Goal: Information Seeking & Learning: Learn about a topic

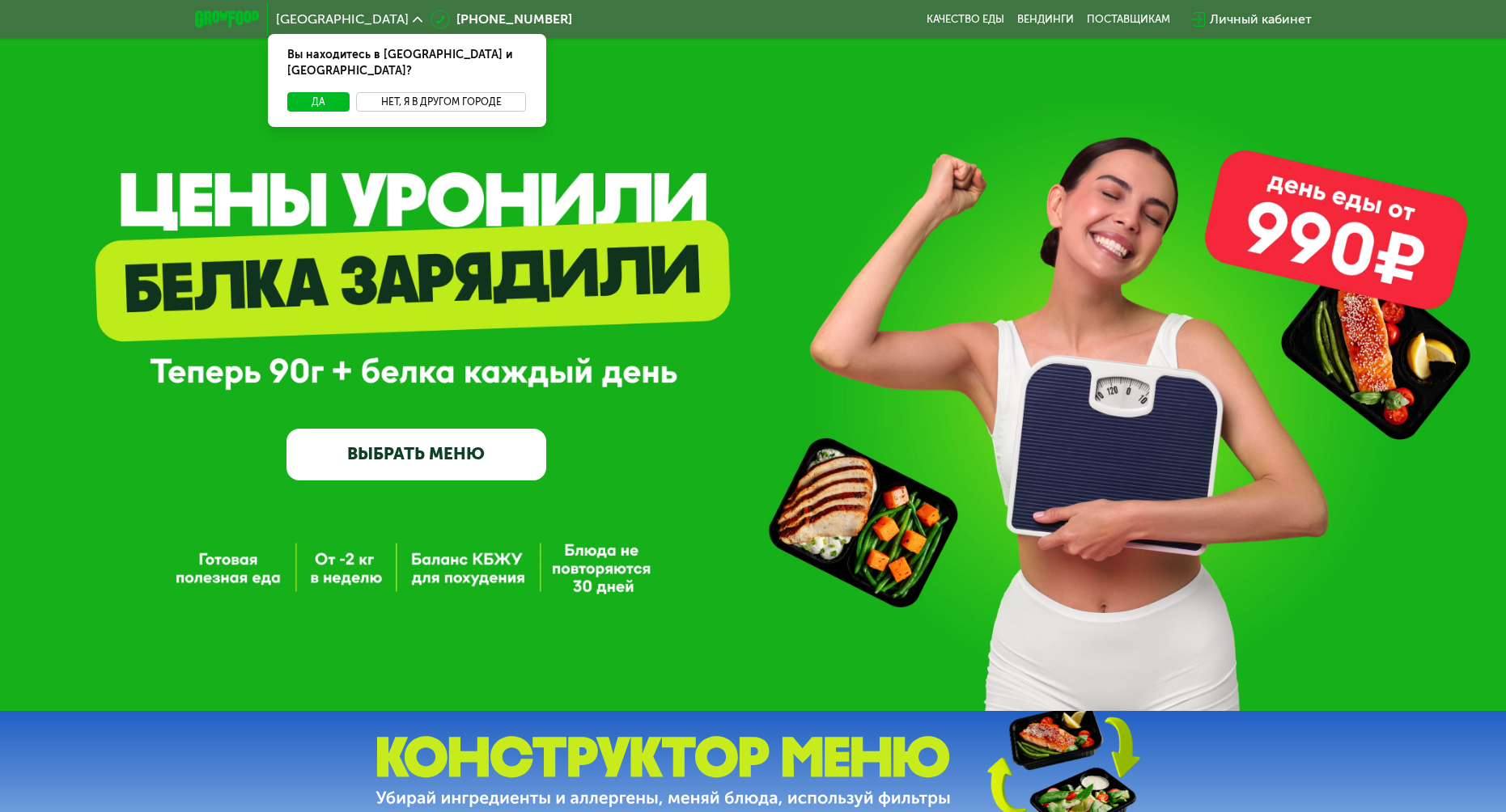
click at [413, 92] on button "Нет, я в другом городе" at bounding box center [442, 102] width 171 height 20
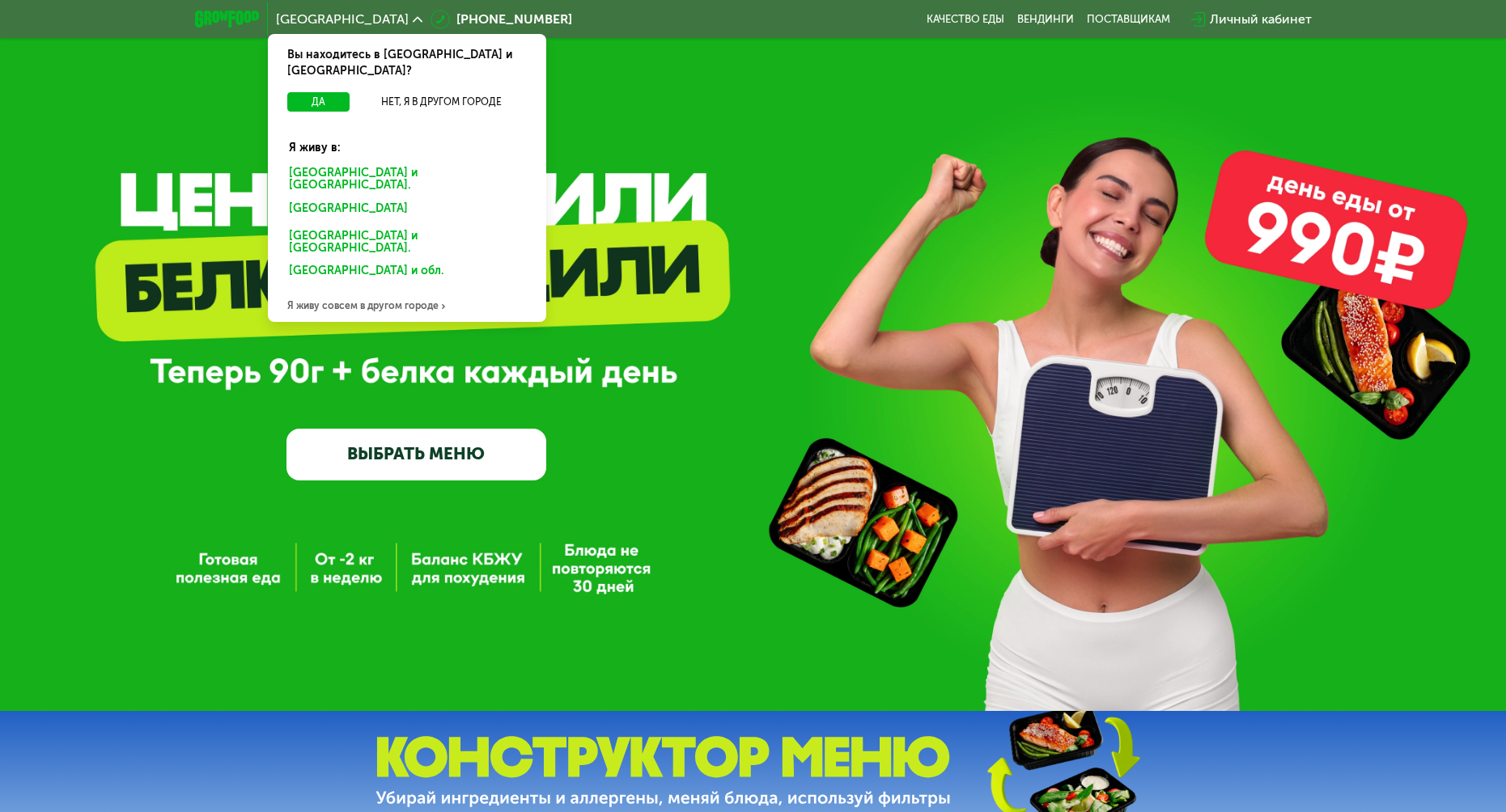
click at [379, 199] on div "[GEOGRAPHIC_DATA] и [GEOGRAPHIC_DATA]." at bounding box center [404, 211] width 252 height 26
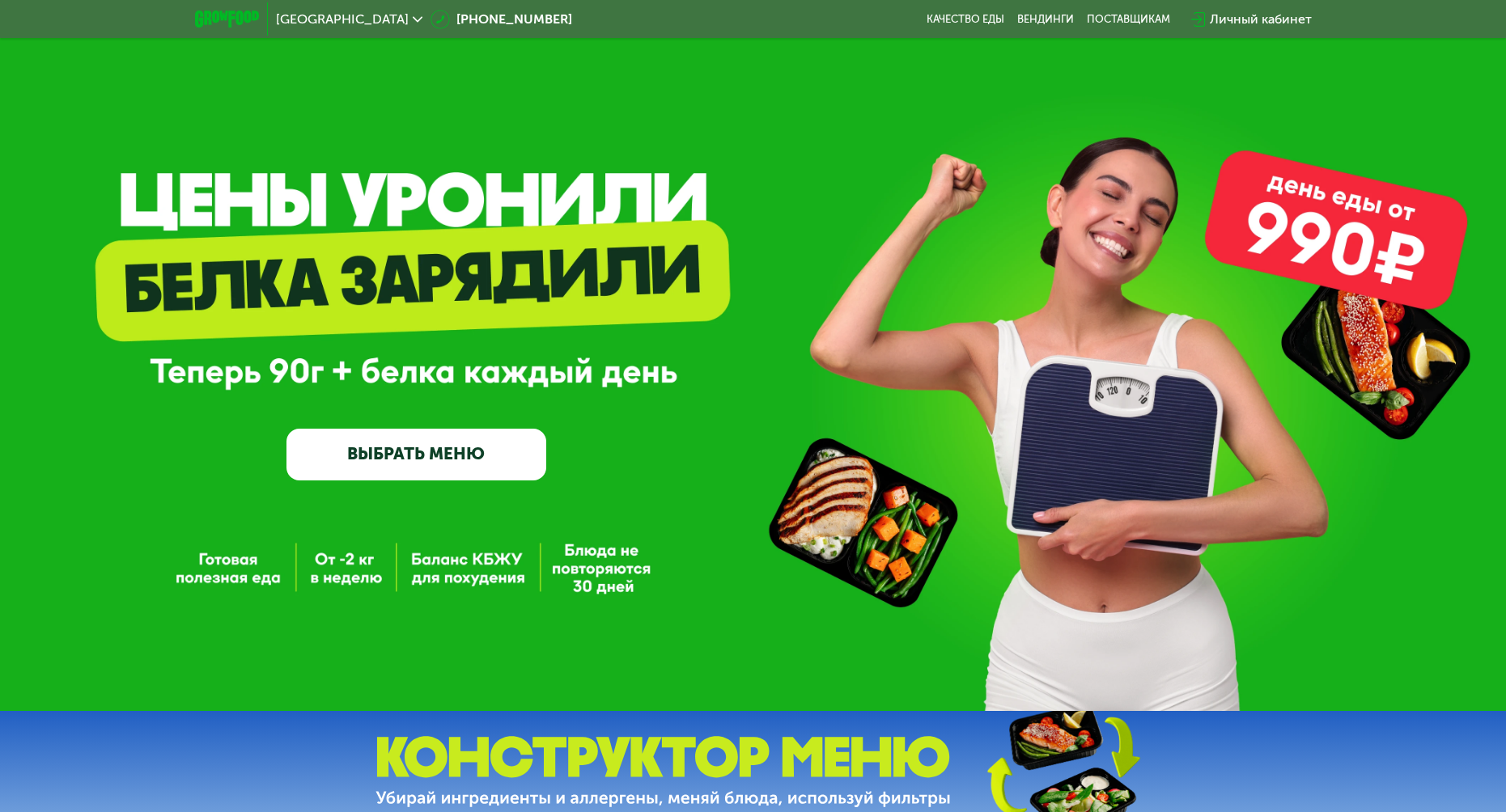
click at [439, 470] on link "ВЫБРАТЬ МЕНЮ" at bounding box center [417, 455] width 260 height 53
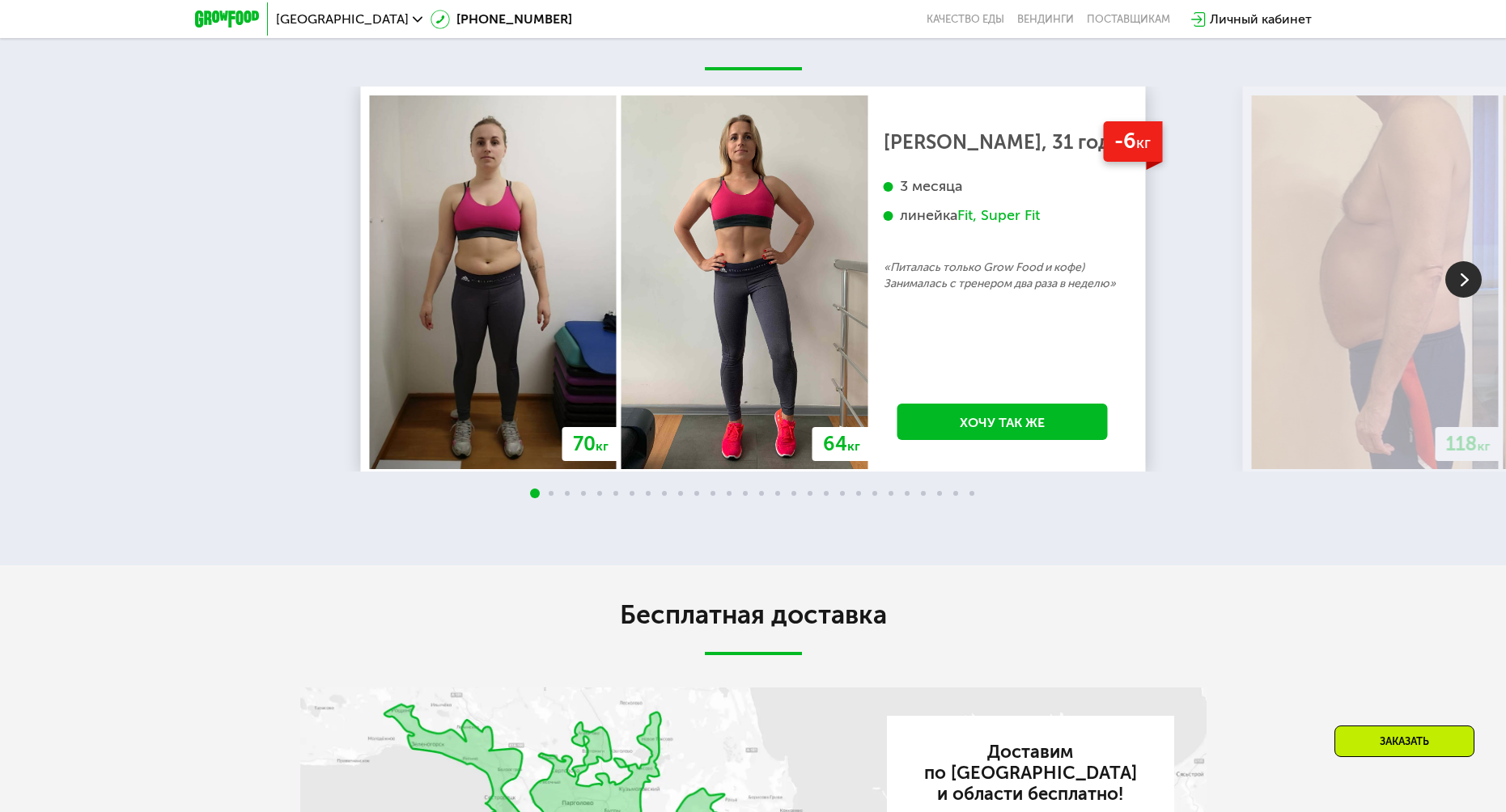
scroll to position [3041, 0]
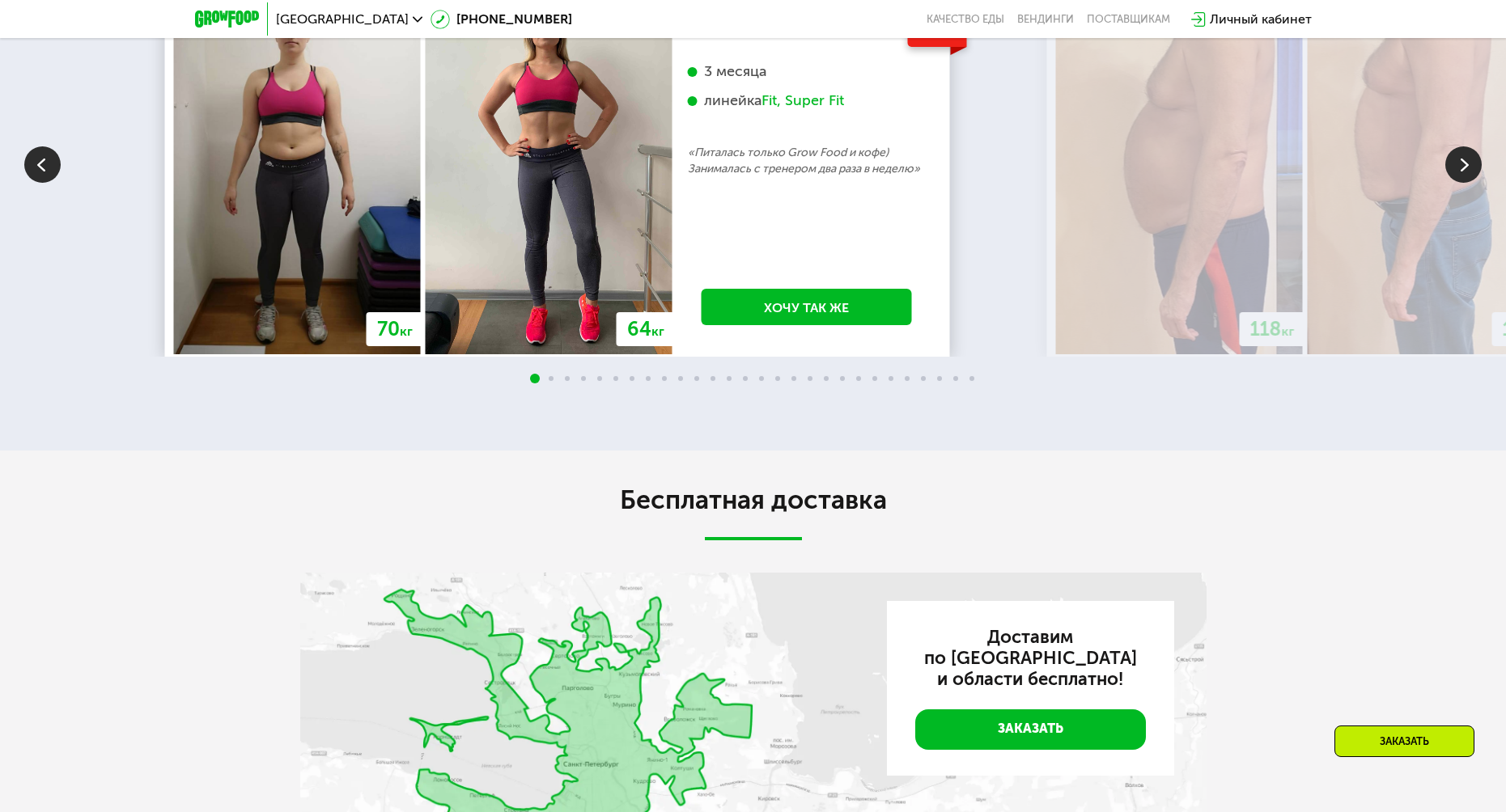
click at [542, 354] on img at bounding box center [549, 167] width 247 height 374
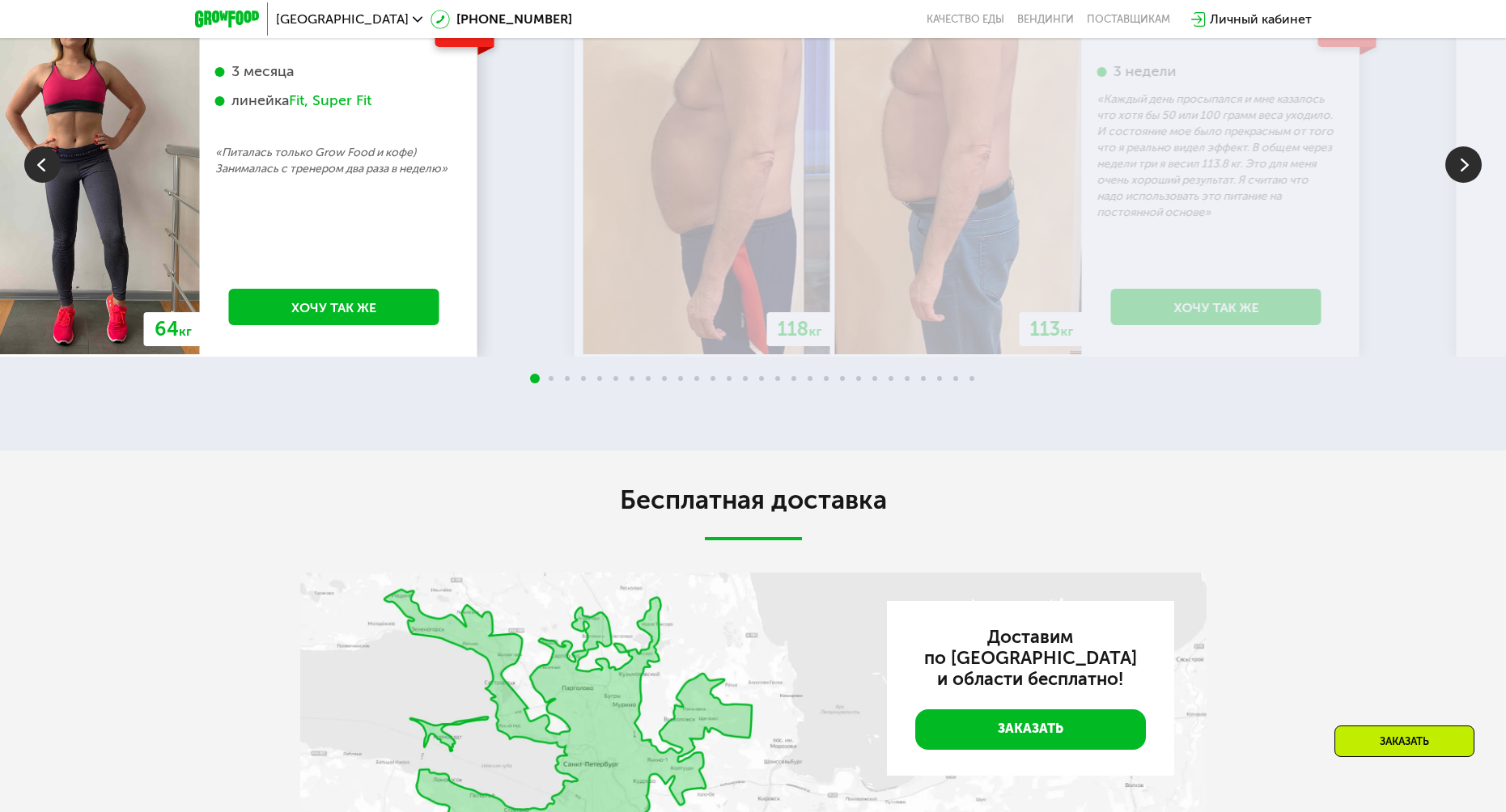
click at [608, 354] on img at bounding box center [707, 167] width 247 height 374
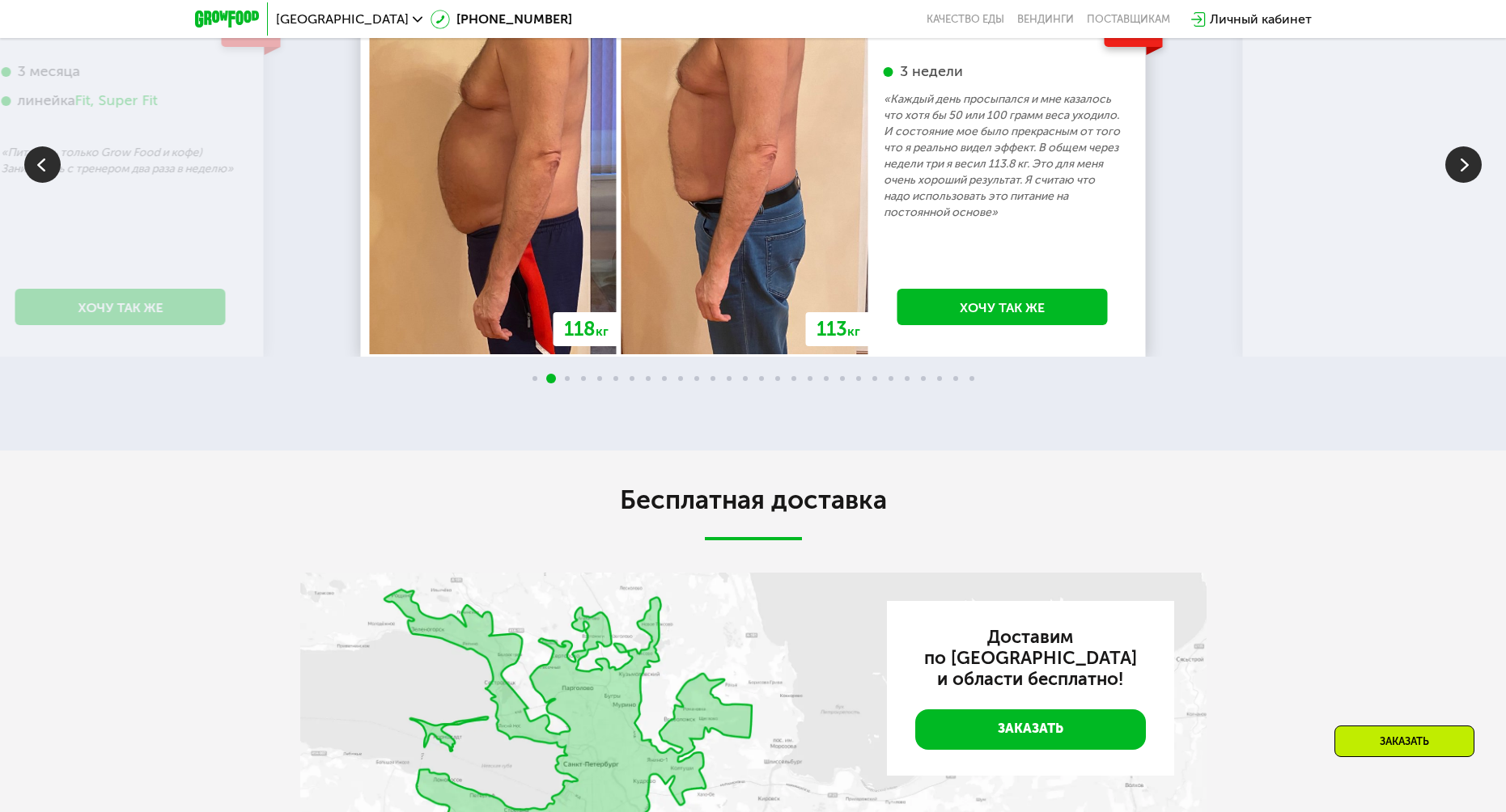
drag, startPoint x: 1240, startPoint y: 318, endPoint x: 670, endPoint y: 350, distance: 570.9
click at [670, 350] on div "70 кг 64 кг -6 кг Екатерина, 31 год 3 месяца линейка Fit, Super Fit «Питалась т…" at bounding box center [753, 164] width 1506 height 385
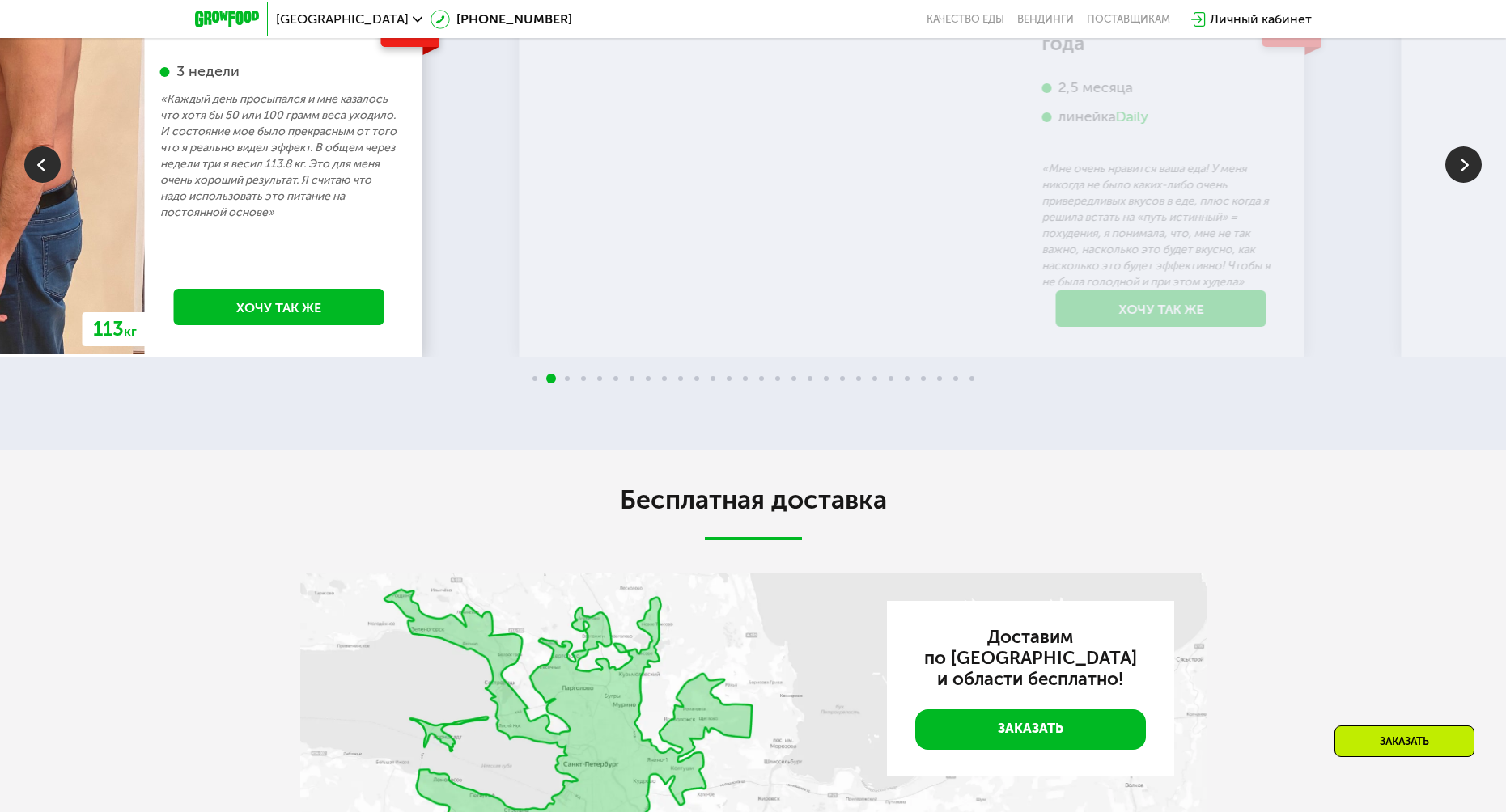
click at [324, 354] on div "-5 кг Дмитрий, 56 лет 3 недели «Каждый день просыпался и мне казалось что хотя …" at bounding box center [279, 167] width 269 height 374
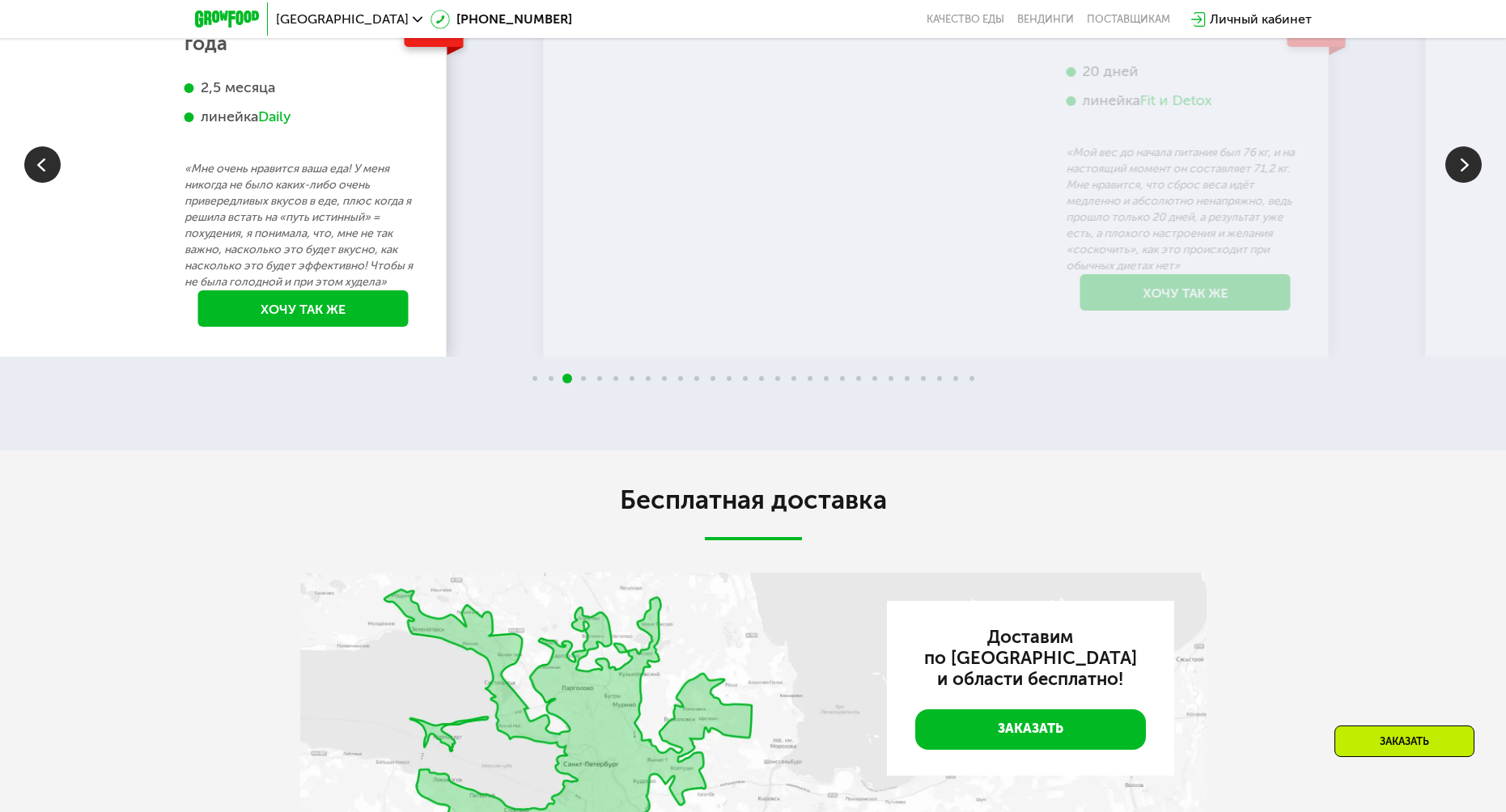
click at [302, 291] on p "«Мне очень нравится ваша еда! У меня никогда не было каких-либо очень привередл…" at bounding box center [304, 225] width 238 height 129
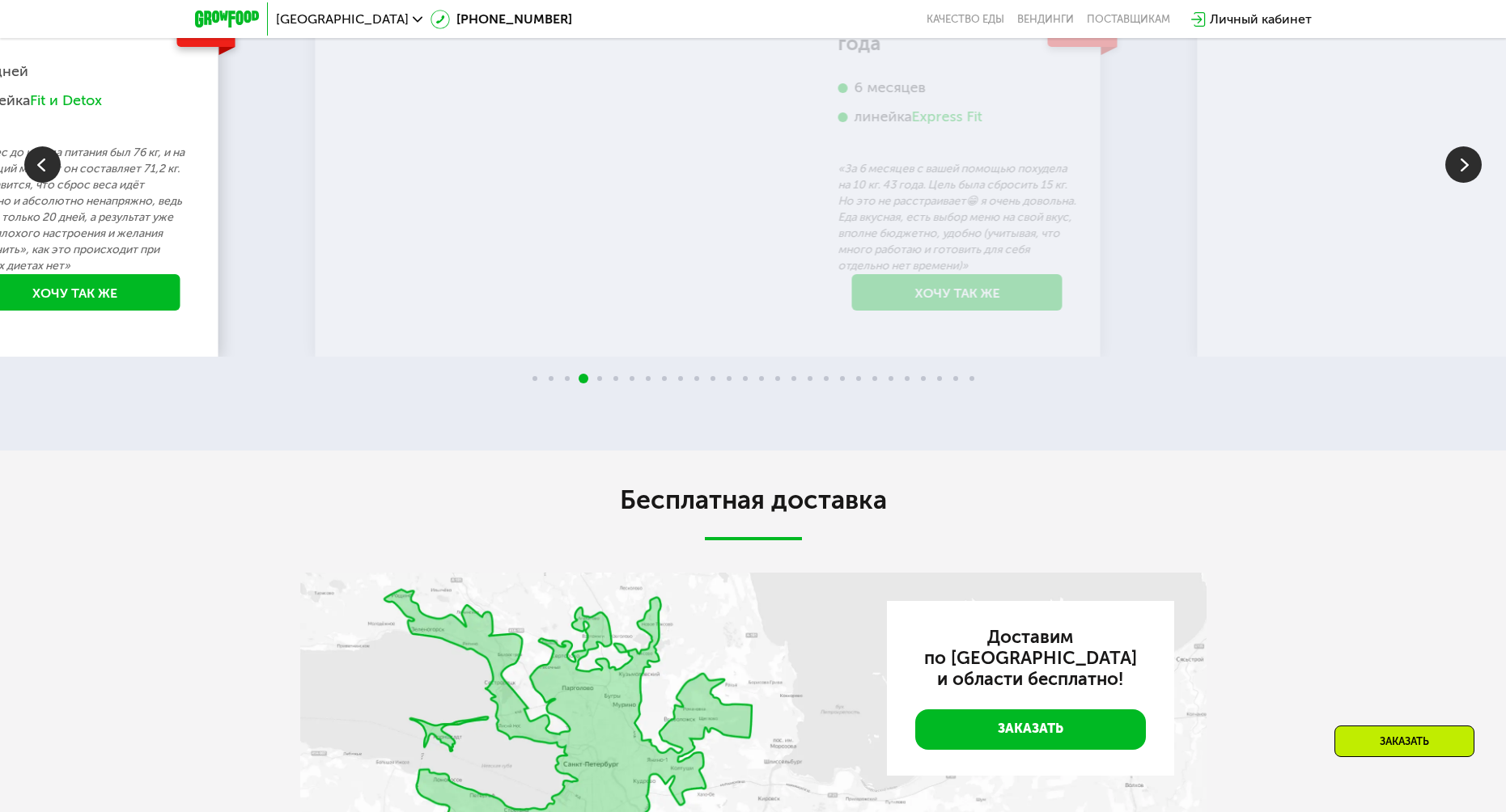
click at [136, 339] on div "-5 кг Ольга 20 дней линейка Fit и Detox «Мой вес до начала питания был 76 кг, и…" at bounding box center [75, 160] width 269 height 359
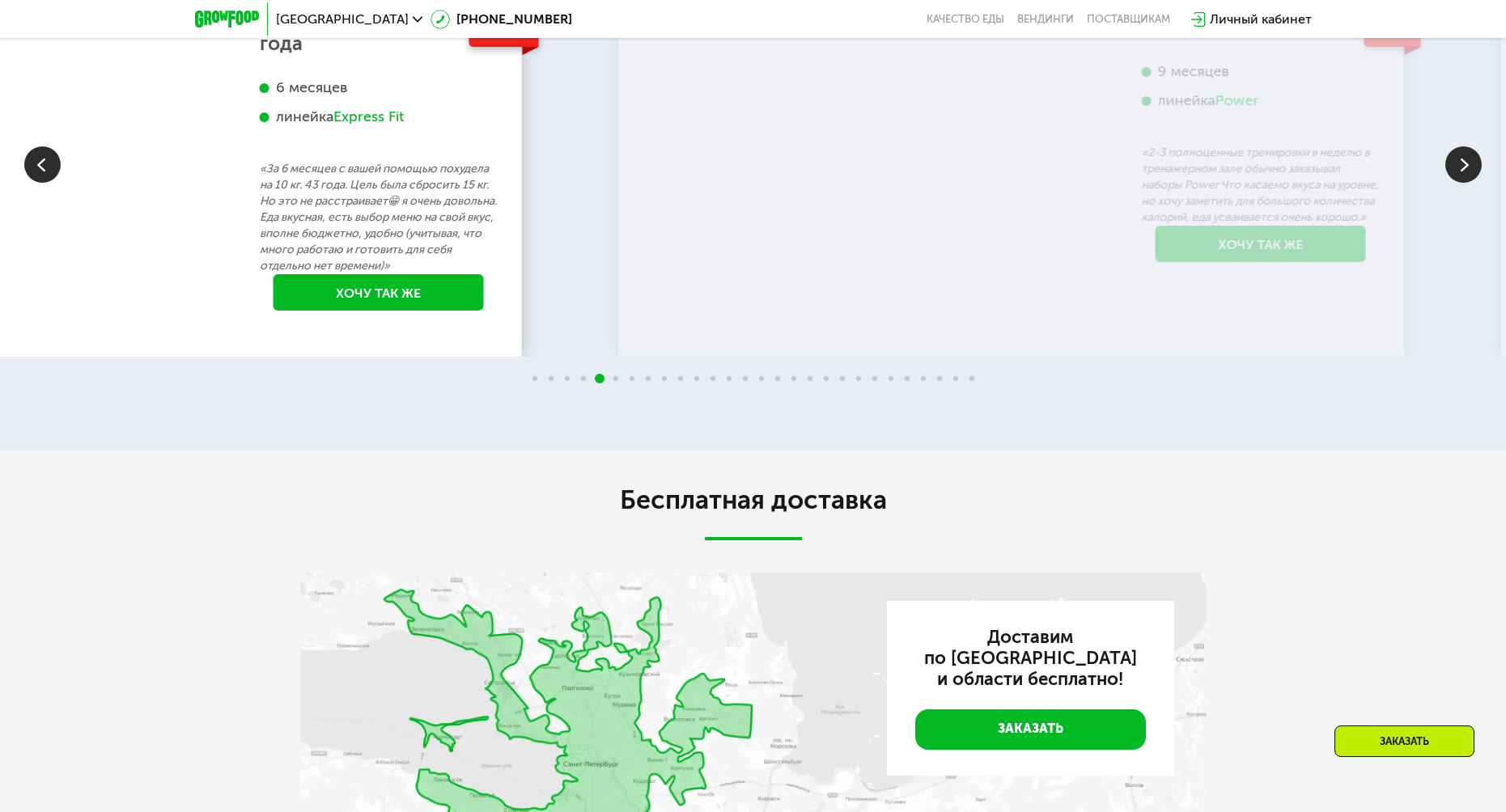
click at [473, 274] on p "«За 6 месяцев с вашей помощью похудела на 10 кг. 43 года. Цель была сбросить 15…" at bounding box center [379, 217] width 238 height 113
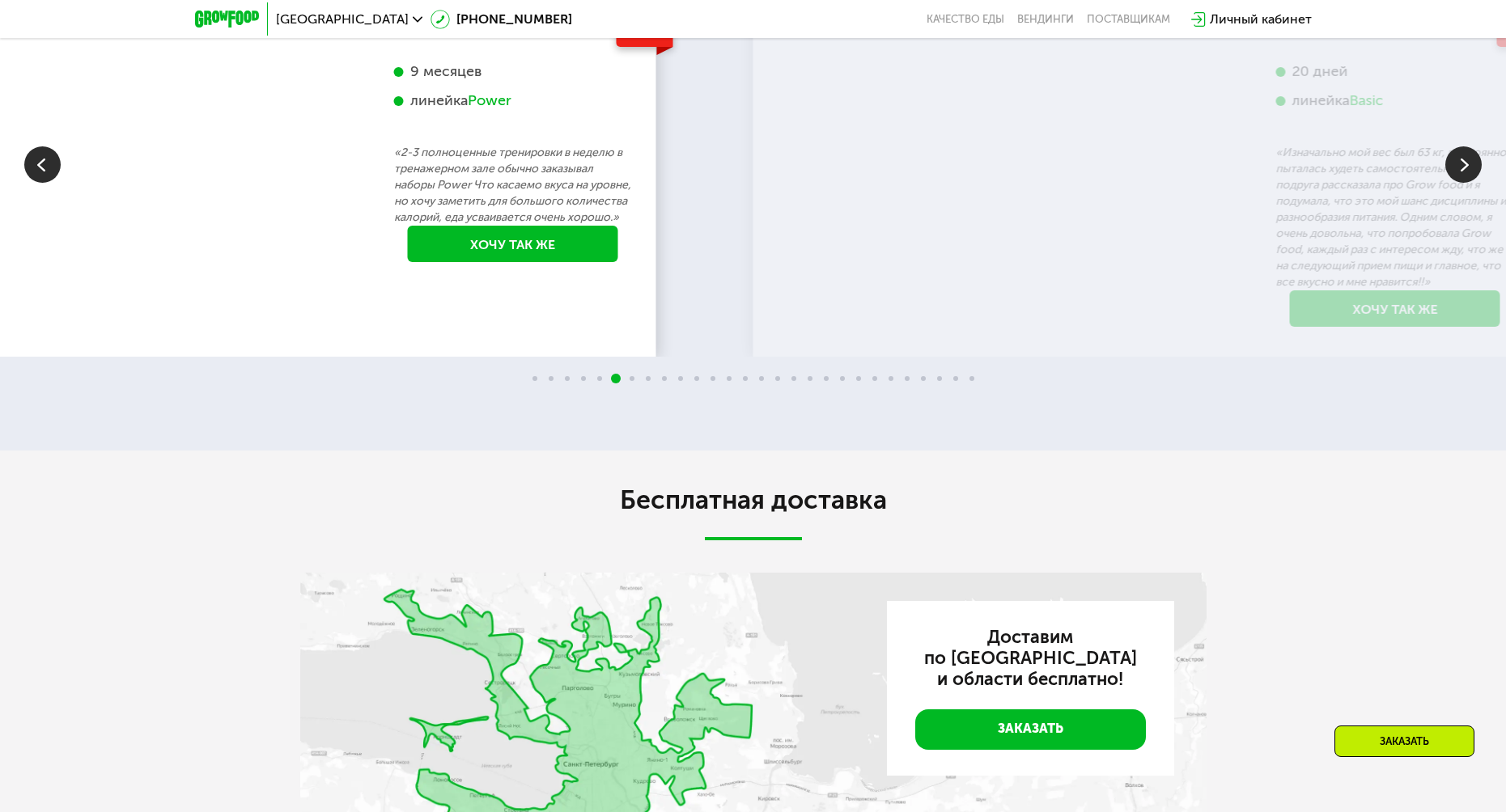
click at [524, 225] on p "«2-3 полноценные тренировки в неделю в тренажерном зале обычно заказывал наборы…" at bounding box center [513, 186] width 238 height 81
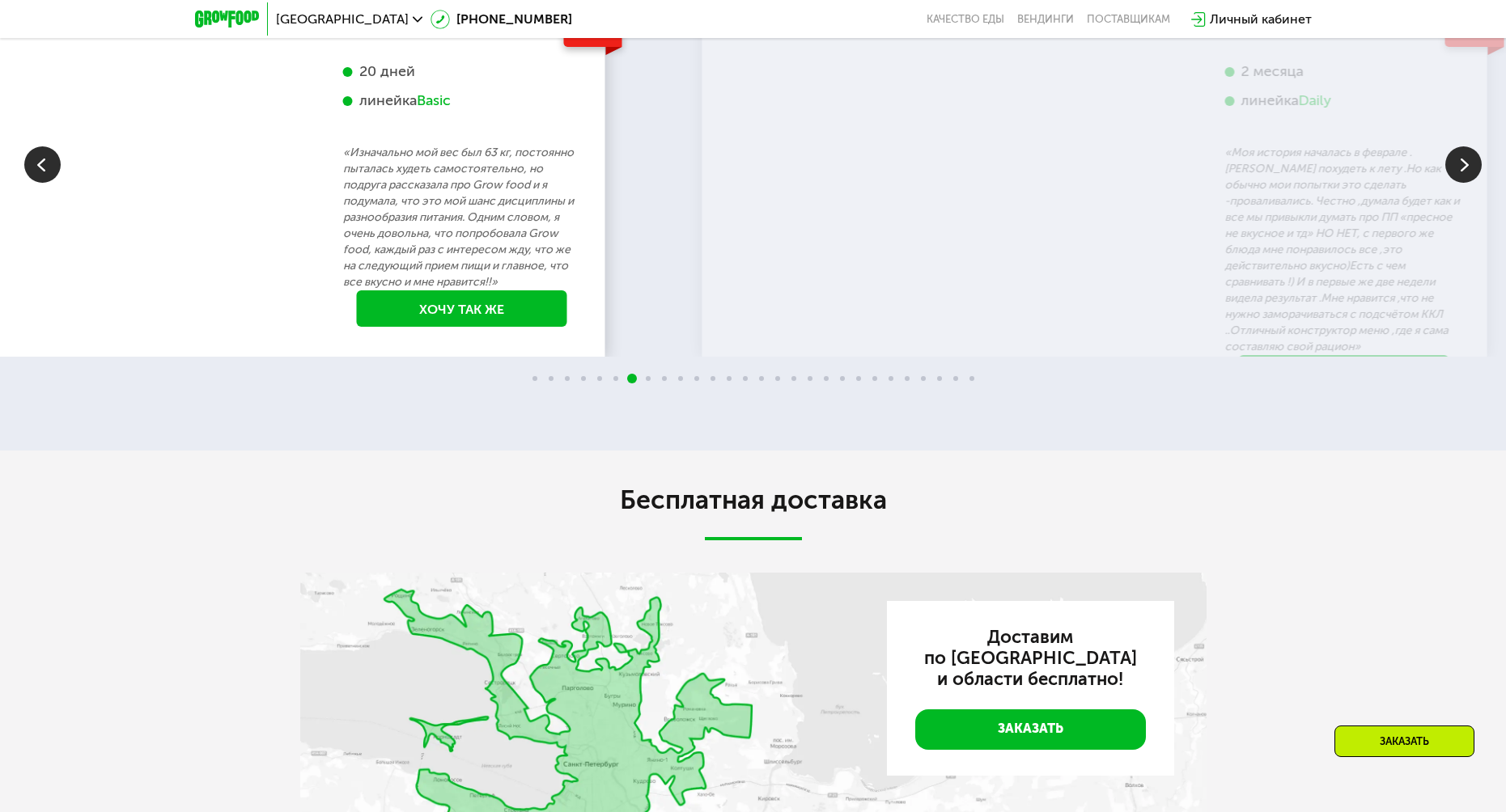
click at [478, 291] on p "«Изначально мой вес был 63 кг, постоянно пыталась худеть самостоятельно, но под…" at bounding box center [463, 217] width 238 height 146
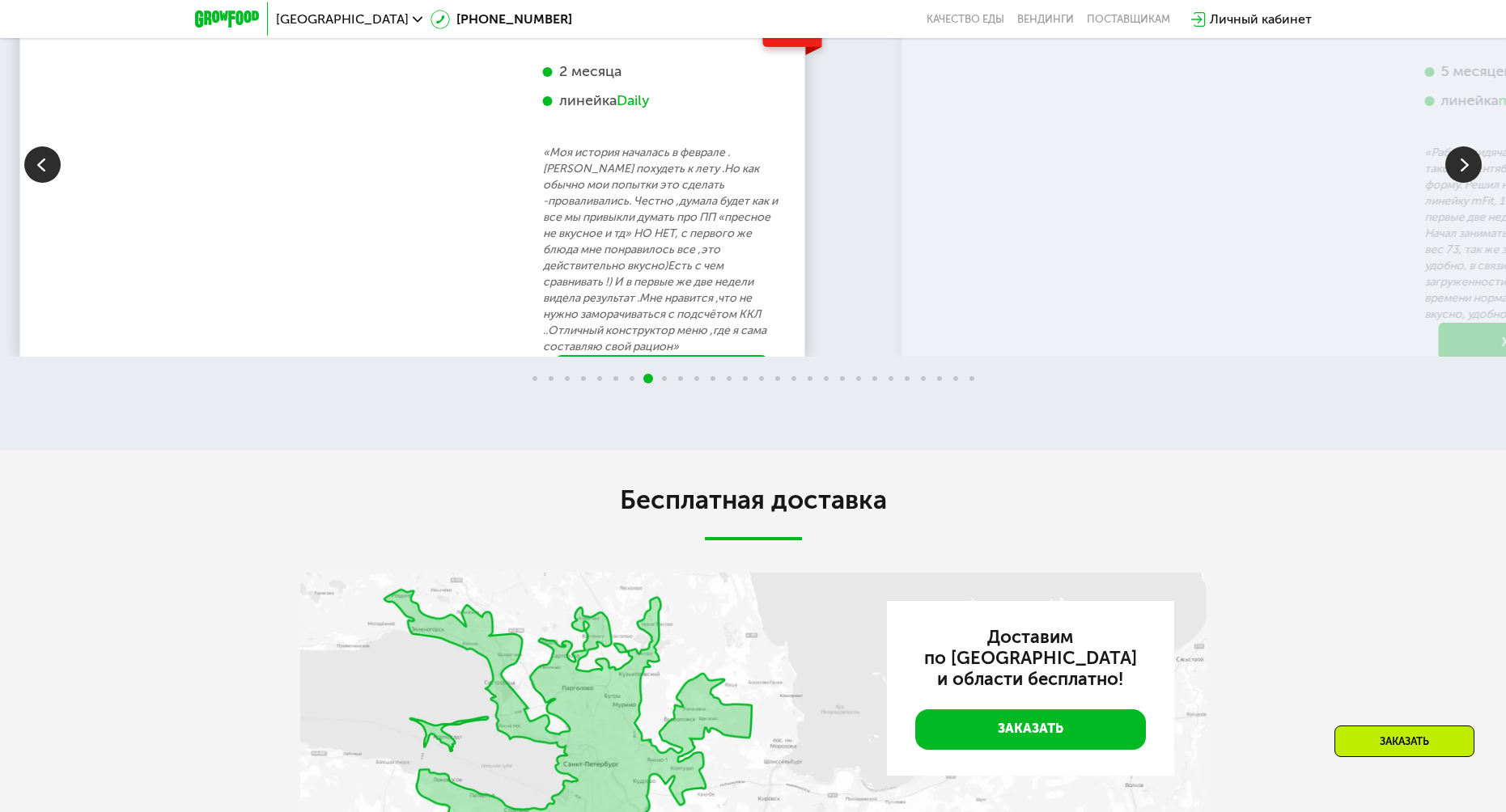
click at [693, 352] on p "«Моя история началась в феврале .[PERSON_NAME] похудеть к лету .Но как обычно м…" at bounding box center [662, 250] width 238 height 210
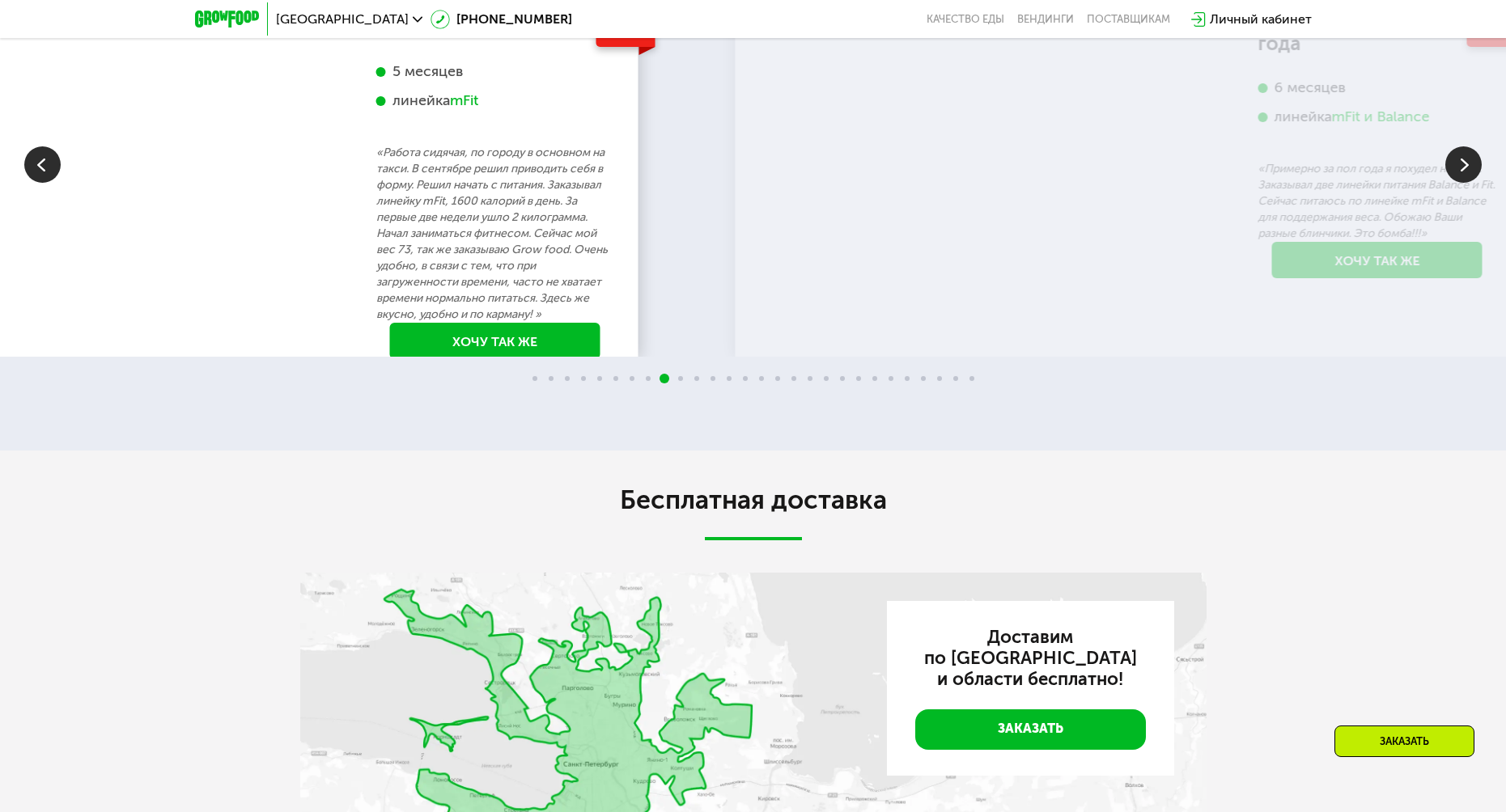
click at [496, 323] on p "«Работа сидячая, по городу в основном на такси. В сентябре решил приводить себя…" at bounding box center [495, 233] width 238 height 178
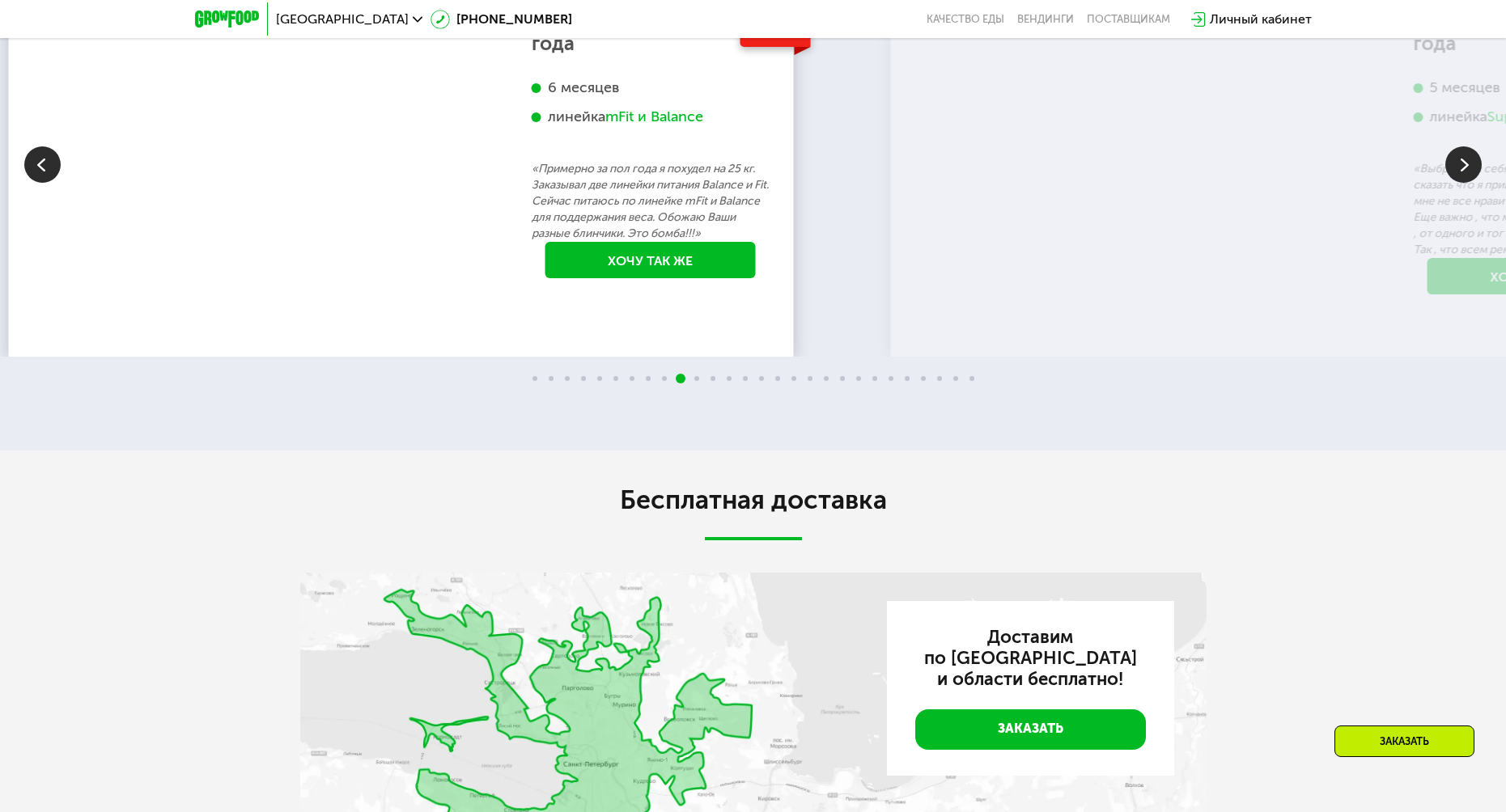
click at [566, 308] on div "-25 кг Юрий, 43 года 6 месяцев линейка mFit и Balance «Примерно за пол года я п…" at bounding box center [650, 143] width 269 height 327
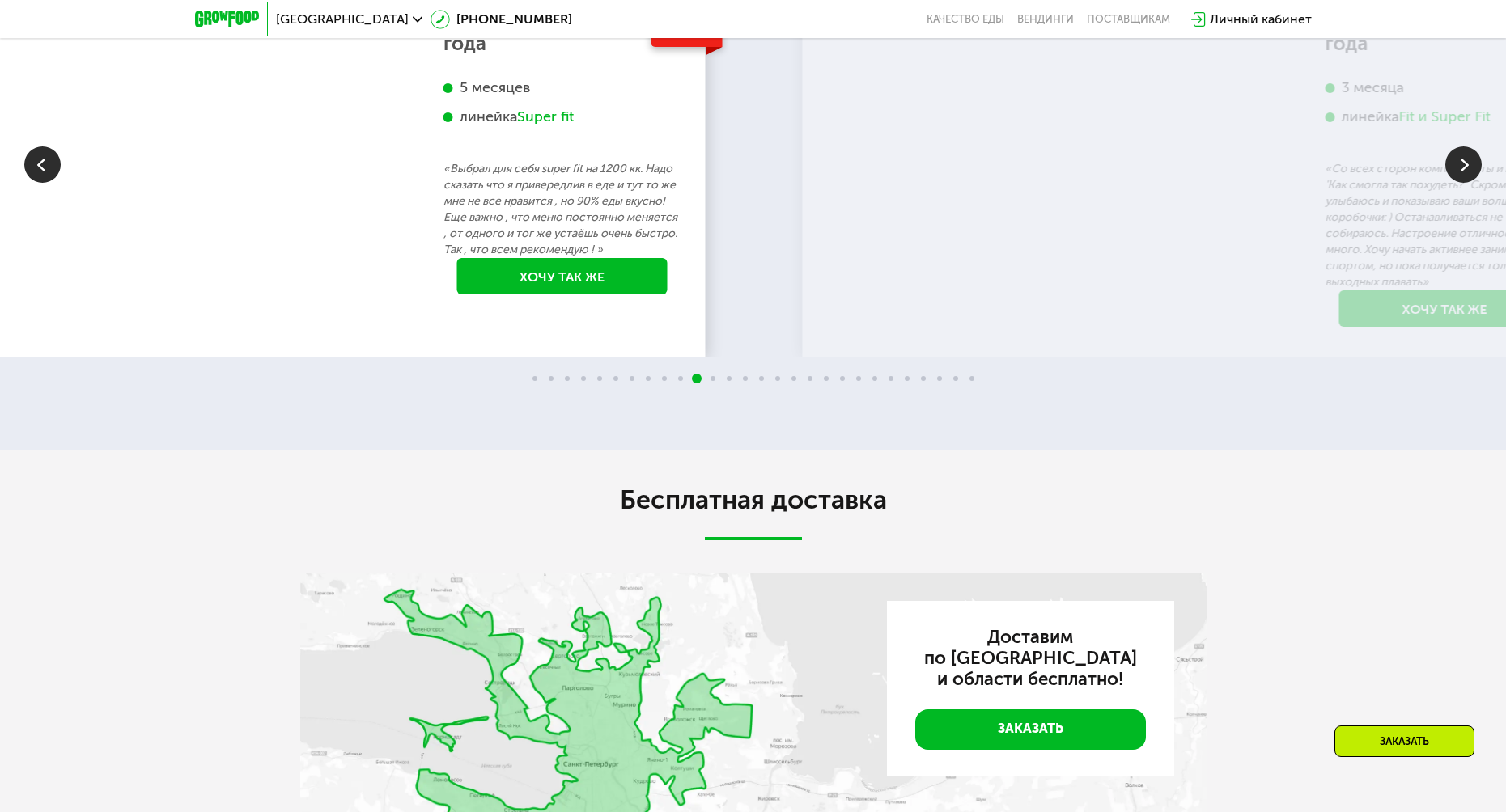
click at [484, 258] on p "«Выбрал для себя super fit на 1200 кк. Надо сказать что я привередлив в еде и т…" at bounding box center [563, 209] width 238 height 97
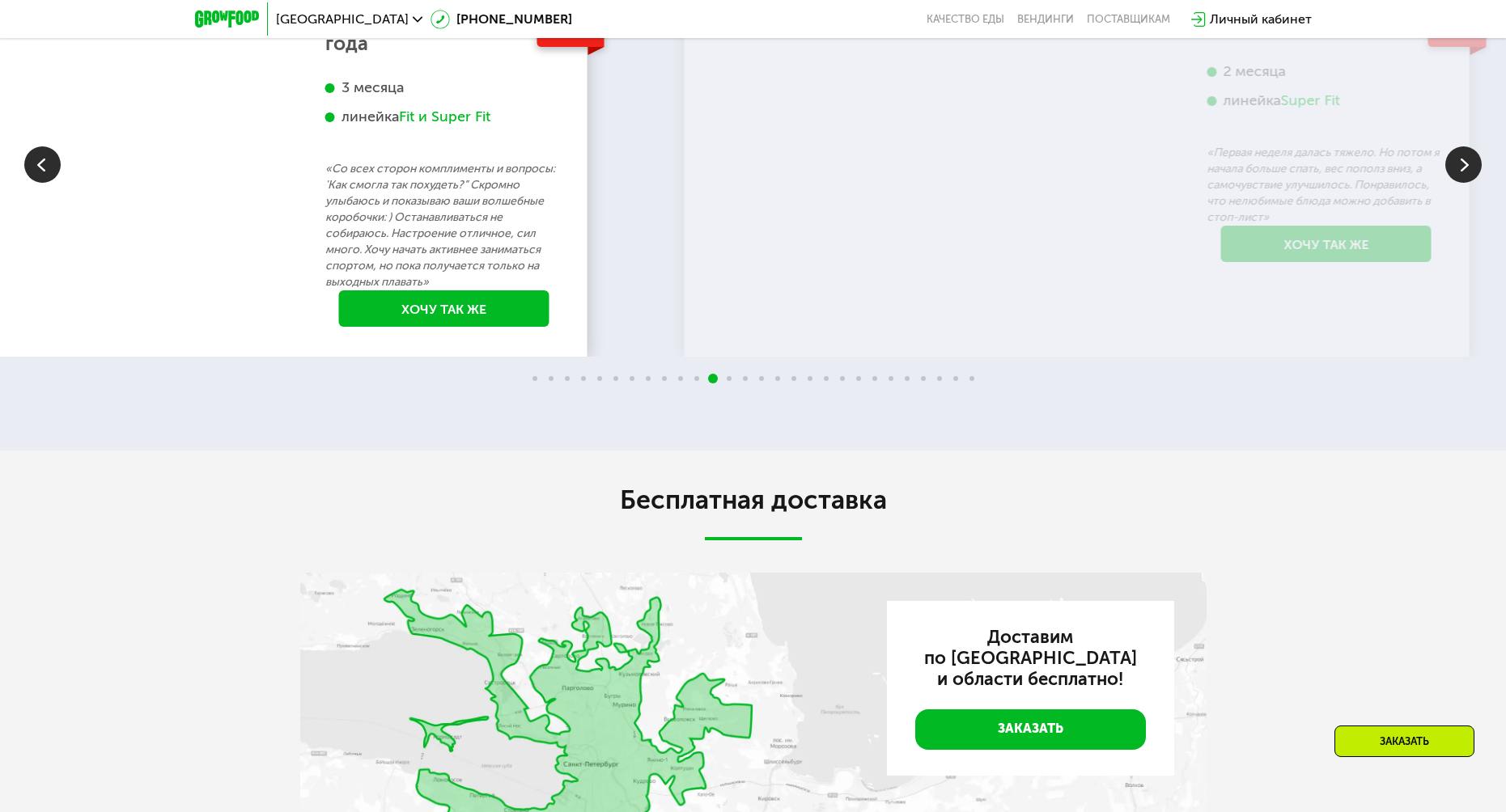
click at [440, 291] on p "«Со всех сторон комплименты и вопросы: 'Как смогла так похудеть?” Скромно улыба…" at bounding box center [445, 225] width 238 height 129
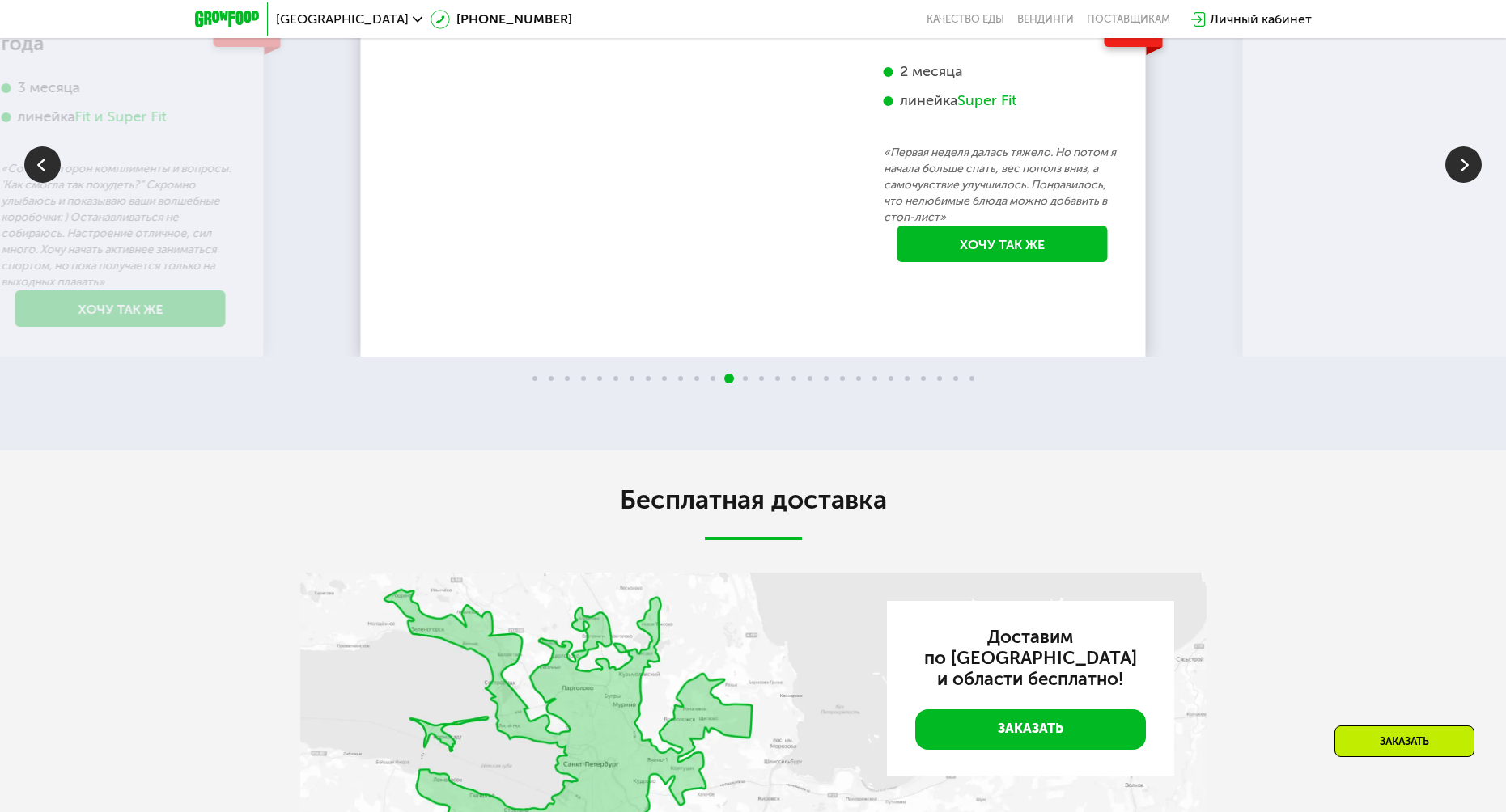
click at [452, 291] on div "75 кг 70 кг -5 кг Елена, 26 лет 2 месяца линейка Super Fit «Первая неделя далас…" at bounding box center [753, 135] width 767 height 311
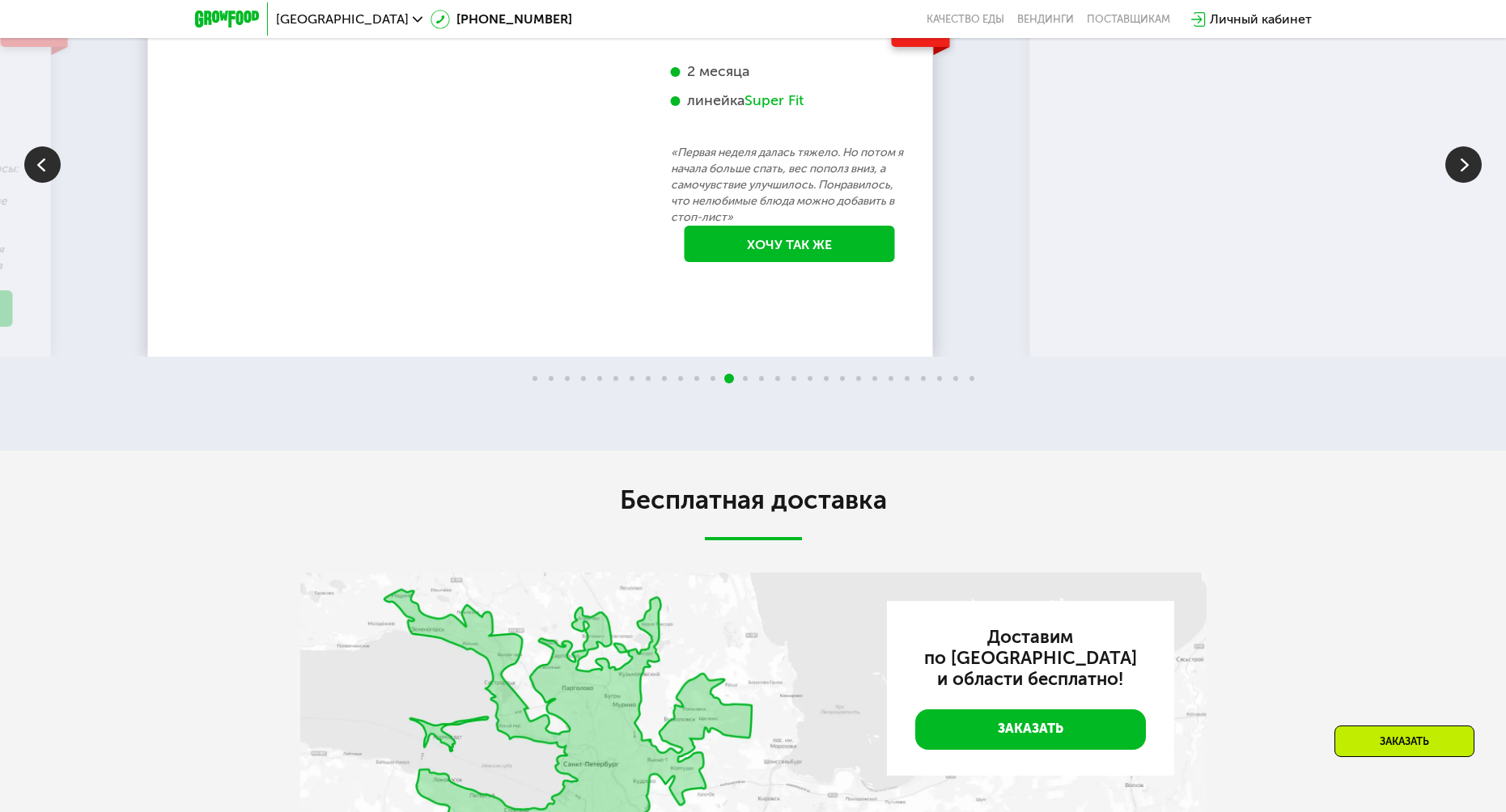
click at [655, 291] on div "-5 кг Елена, 26 лет 2 месяца линейка Super Fit «Первая неделя далась тяжело. Но…" at bounding box center [789, 135] width 269 height 311
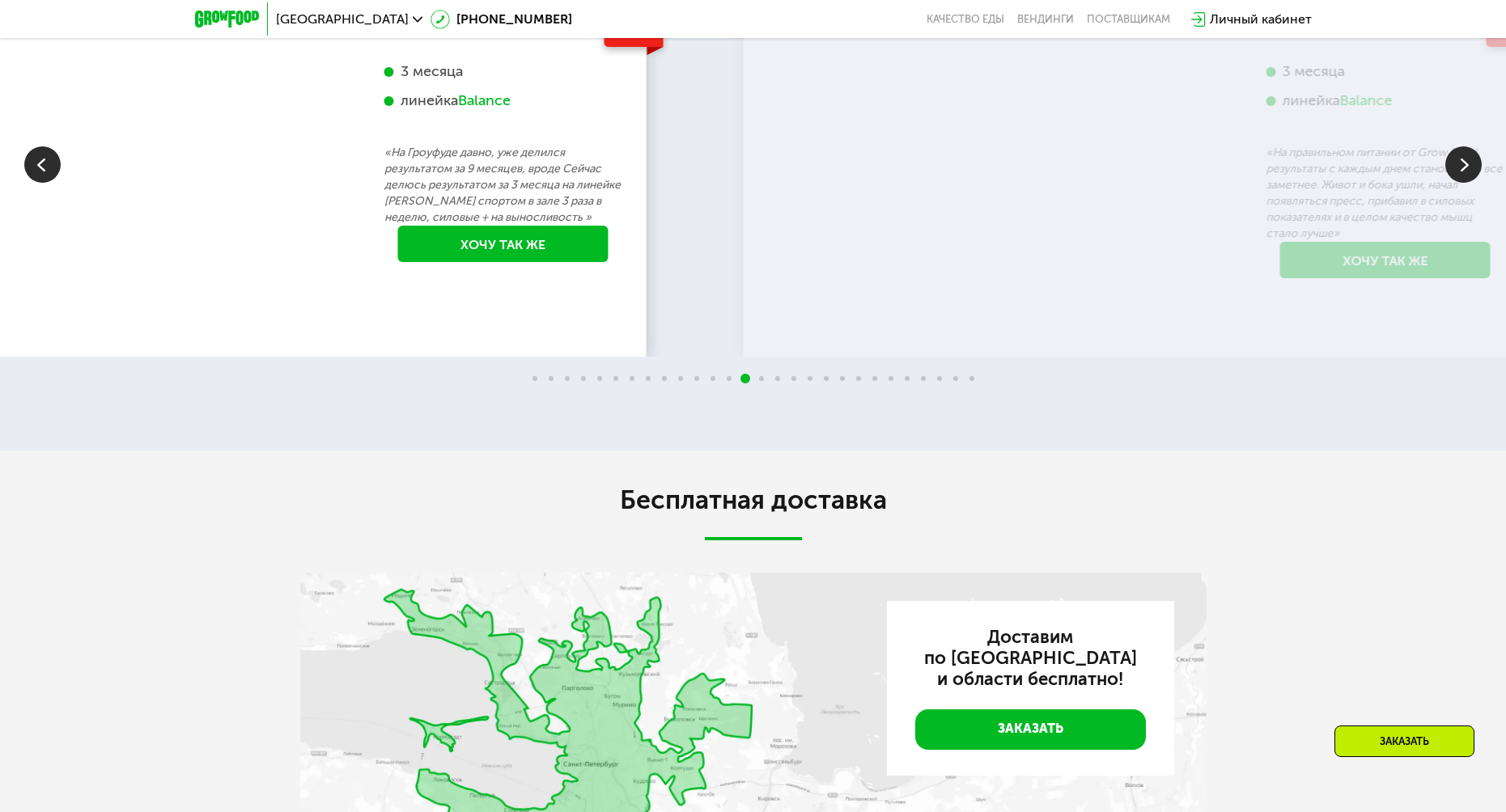
click at [542, 291] on div "-8 кг Даниил, 26 лет 3 месяца линейка Balance «На Гроуфуде давно, уже делился р…" at bounding box center [503, 135] width 269 height 311
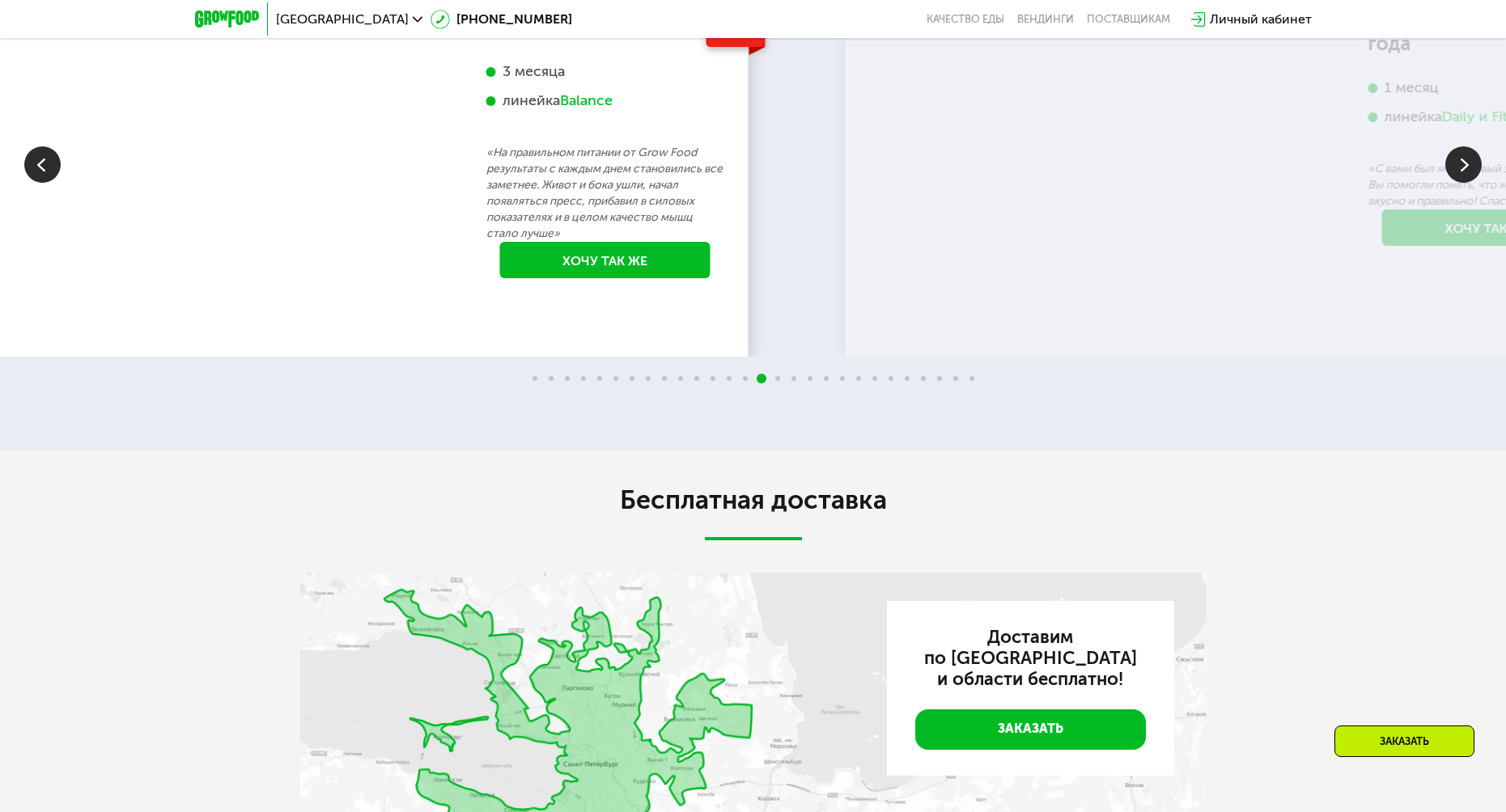
click at [521, 242] on p "«На правильном питании от Grow Food результаты с каждым днем становились все за…" at bounding box center [606, 194] width 238 height 97
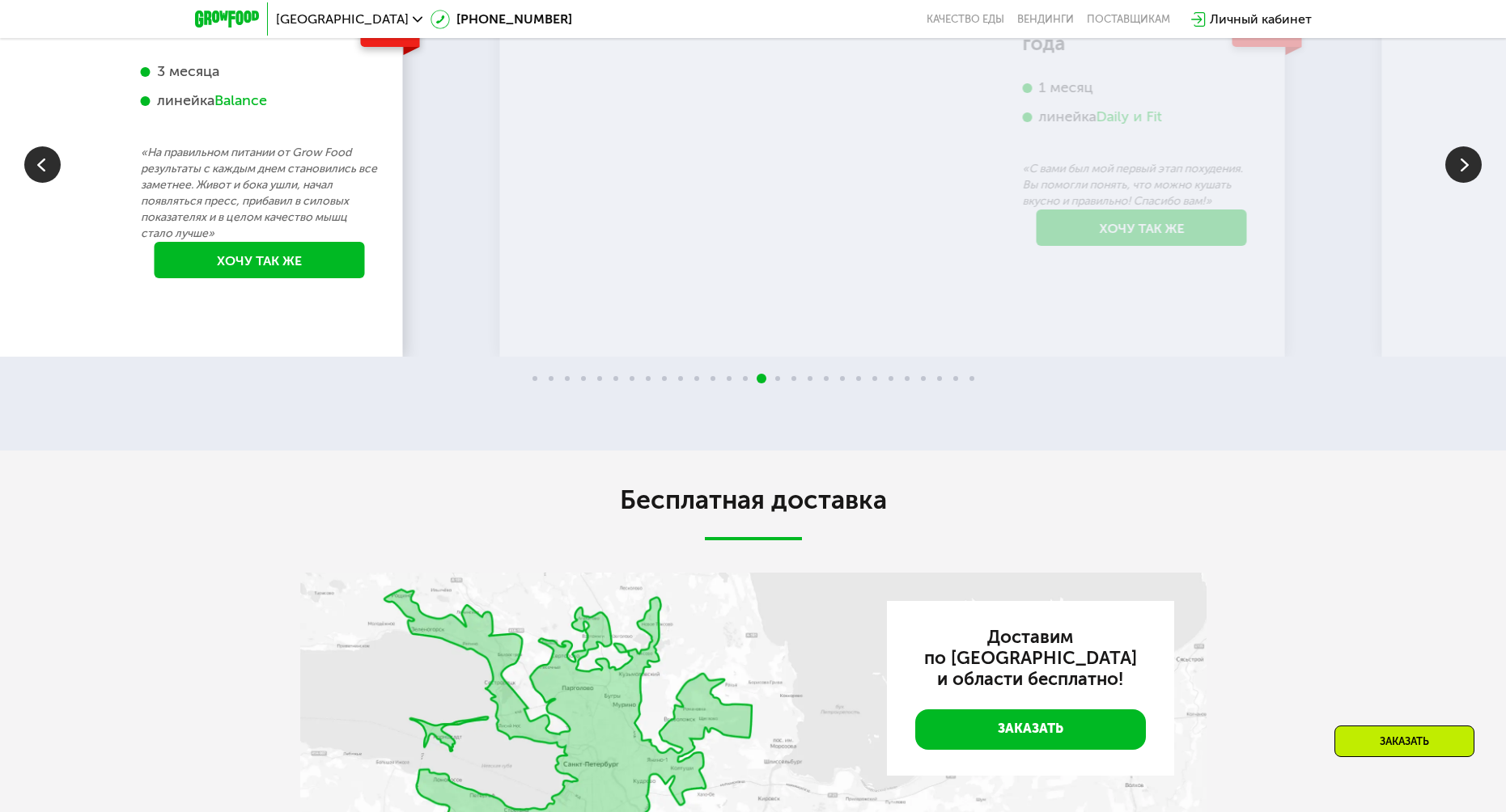
click at [245, 308] on div "-6 кг Александр, 27 лет 3 месяца линейка Balance «На правильном питании от Grow…" at bounding box center [259, 143] width 269 height 327
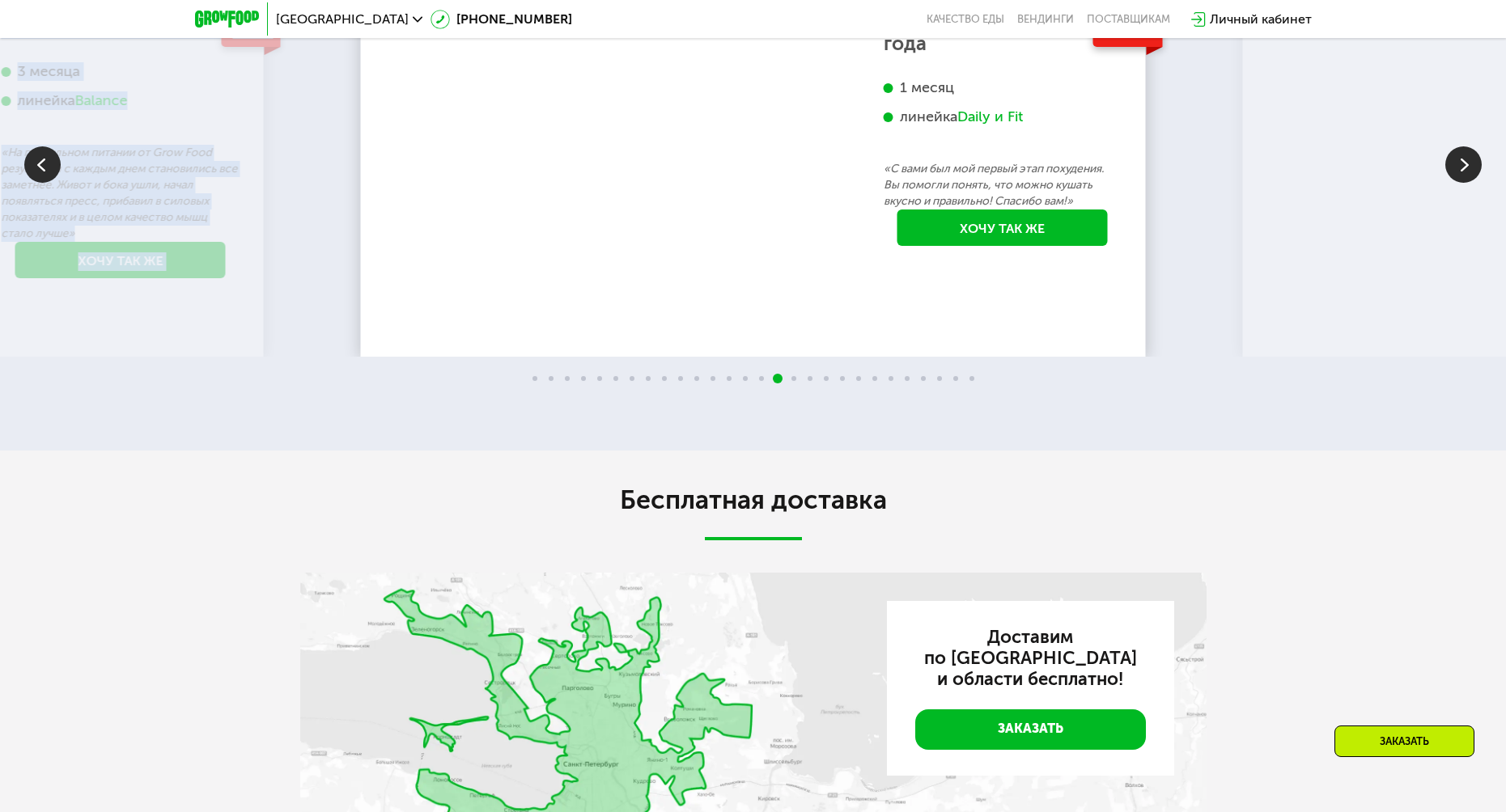
drag, startPoint x: 1146, startPoint y: 338, endPoint x: 623, endPoint y: 352, distance: 523.2
click at [623, 352] on div "70 кг 64 кг -6 кг Екатерина, 31 год 3 месяца линейка Fit, Super Fit «Питалась т…" at bounding box center [753, 164] width 1506 height 385
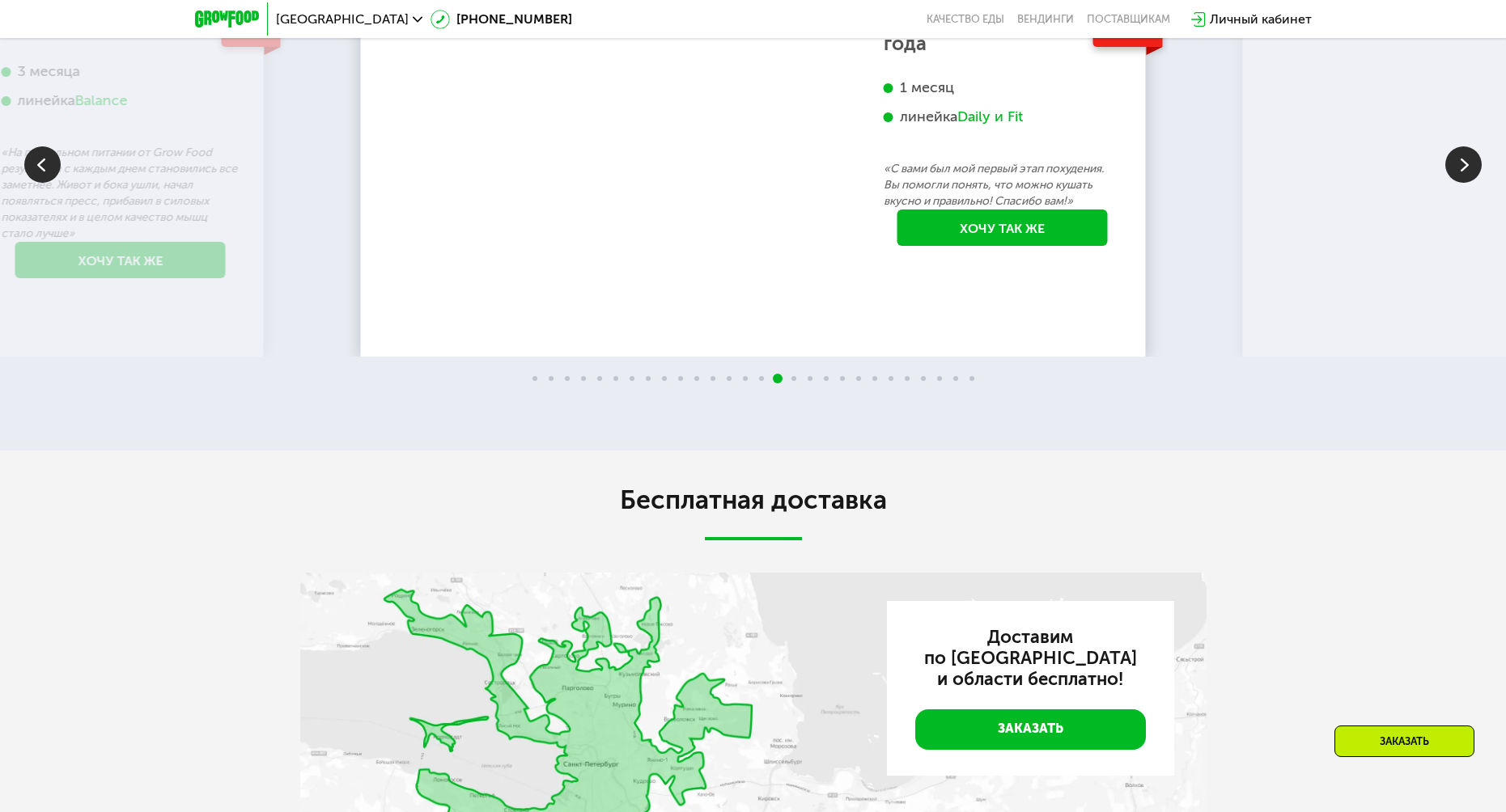
click at [1045, 451] on div "70 кг 64 кг -6 кг Екатерина, 31 год 3 месяца линейка Fit, Super Fit «Питалась т…" at bounding box center [753, 166] width 1506 height 570
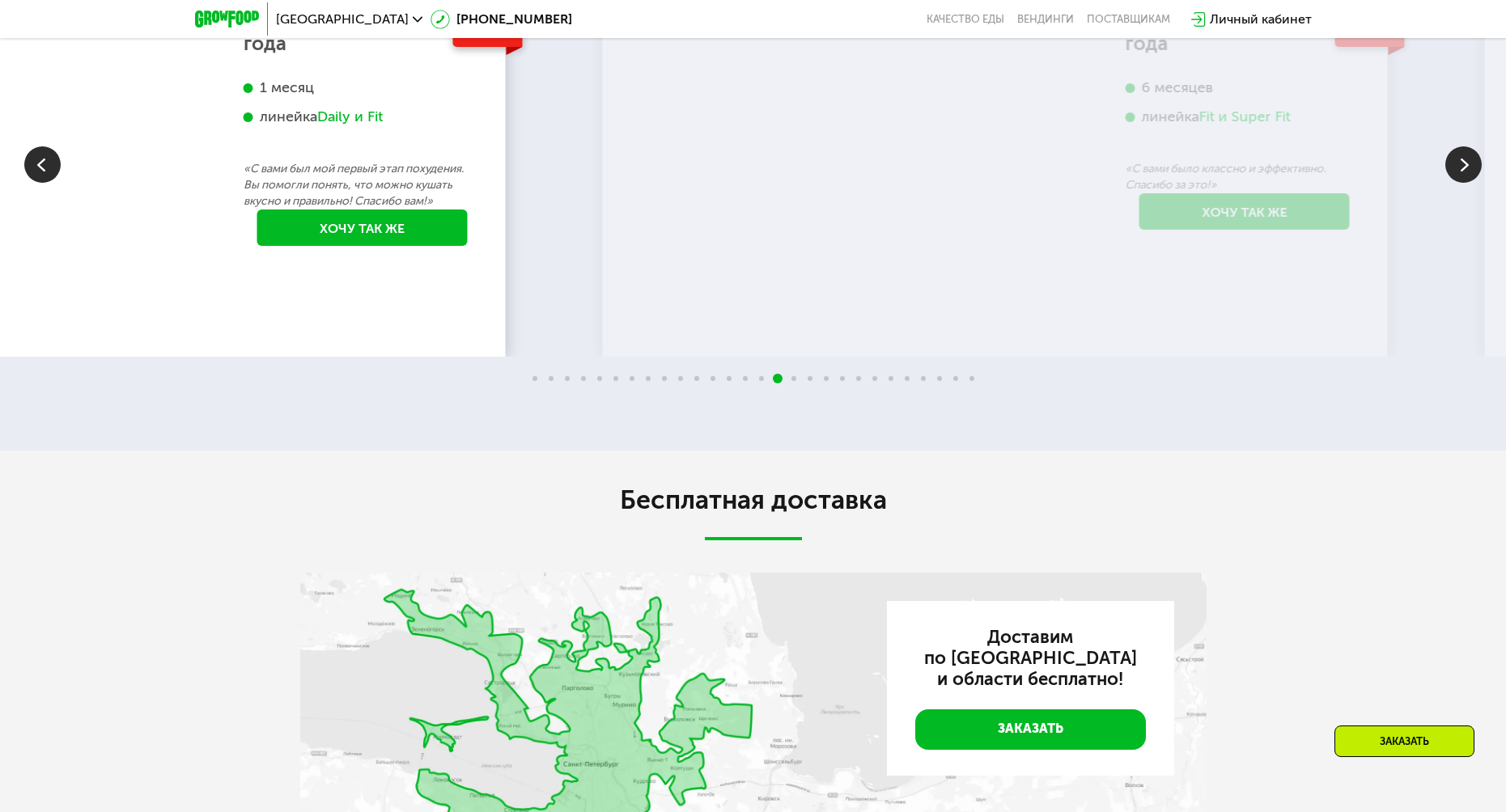
click at [403, 275] on div "-10 кг Анастасия, 22 года 1 месяц линейка Daily и Fit «С вами был мой первый эт…" at bounding box center [362, 127] width 269 height 295
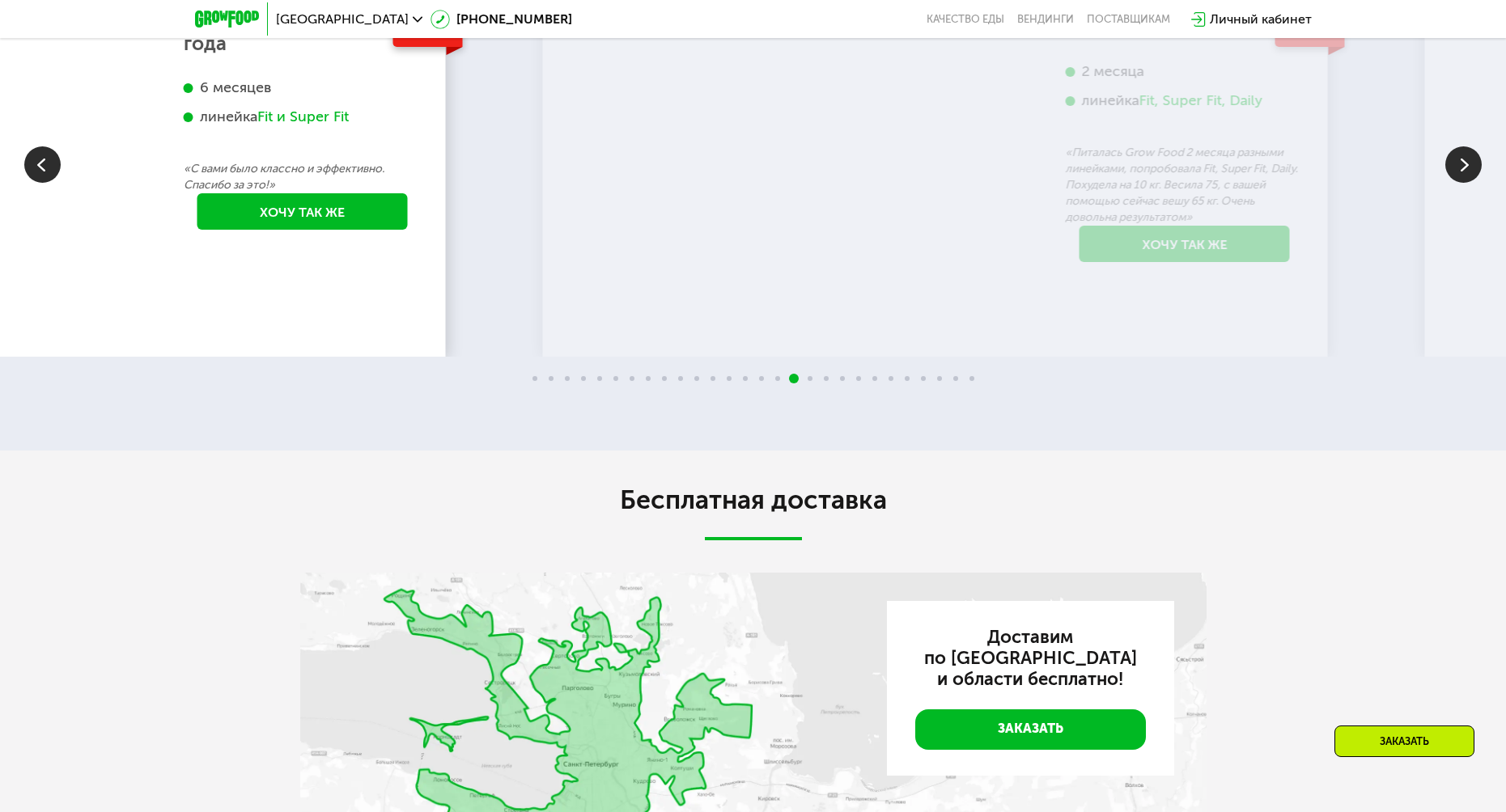
click at [291, 259] on div "-16 кг Антон, 24 года 6 месяцев линейка Fit и Super Fit «С вами было классно и …" at bounding box center [303, 119] width 269 height 278
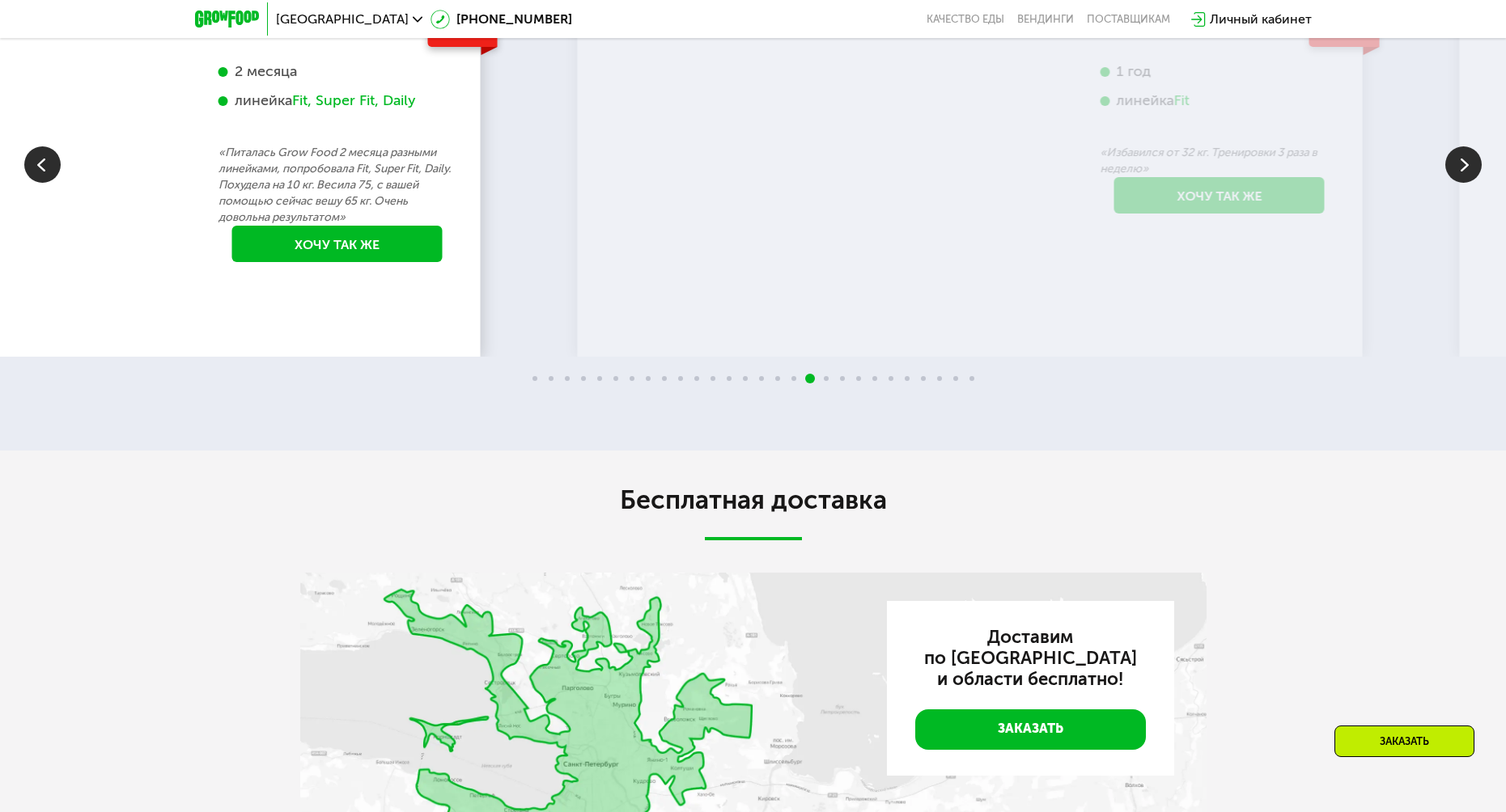
click at [324, 291] on div "-10 кг Екатерина, 28 лет 2 месяца линейка Fit, Super Fit, Daily «Питалась Grow …" at bounding box center [338, 135] width 269 height 311
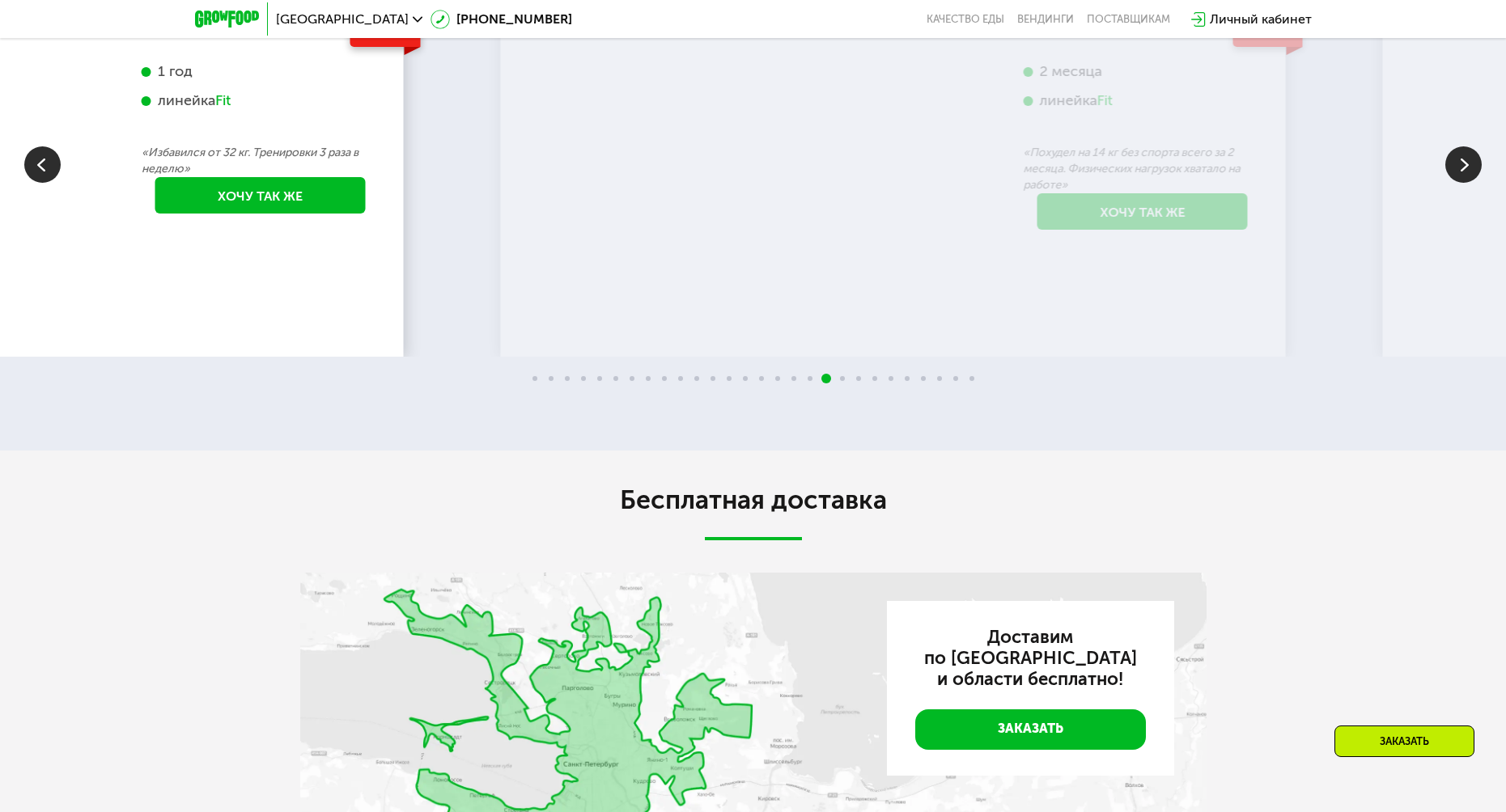
click at [171, 243] on div "-32 кг Алексей, 27 лет 1 год линейка Fit «Избавился от 32 кг. Тренировки 3 раза…" at bounding box center [260, 111] width 269 height 262
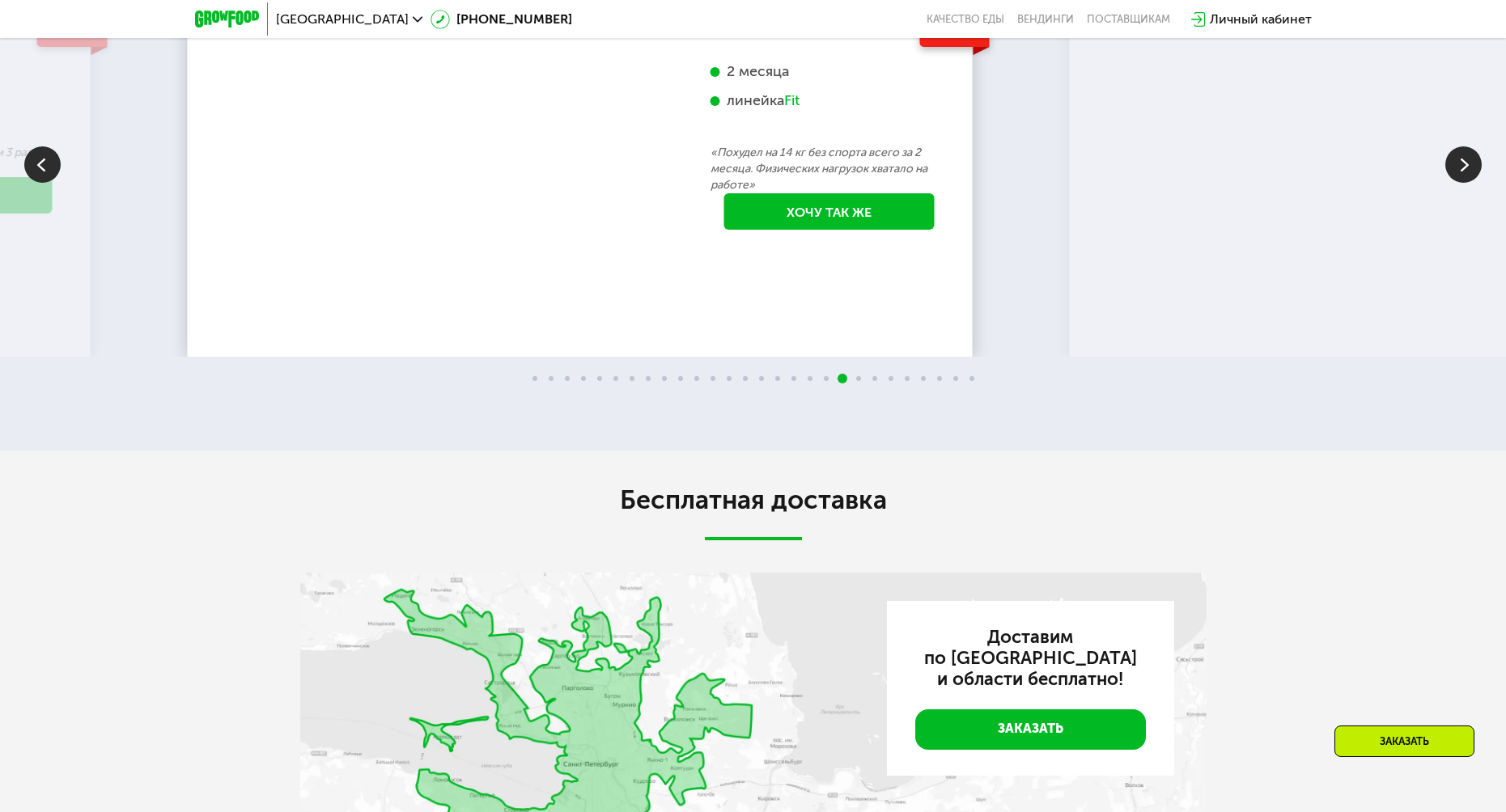
click at [695, 259] on div "-14 кг Стас, 41 год 2 месяца линейка Fit «Похудел на 14 кг без спорта всего за …" at bounding box center [829, 119] width 269 height 278
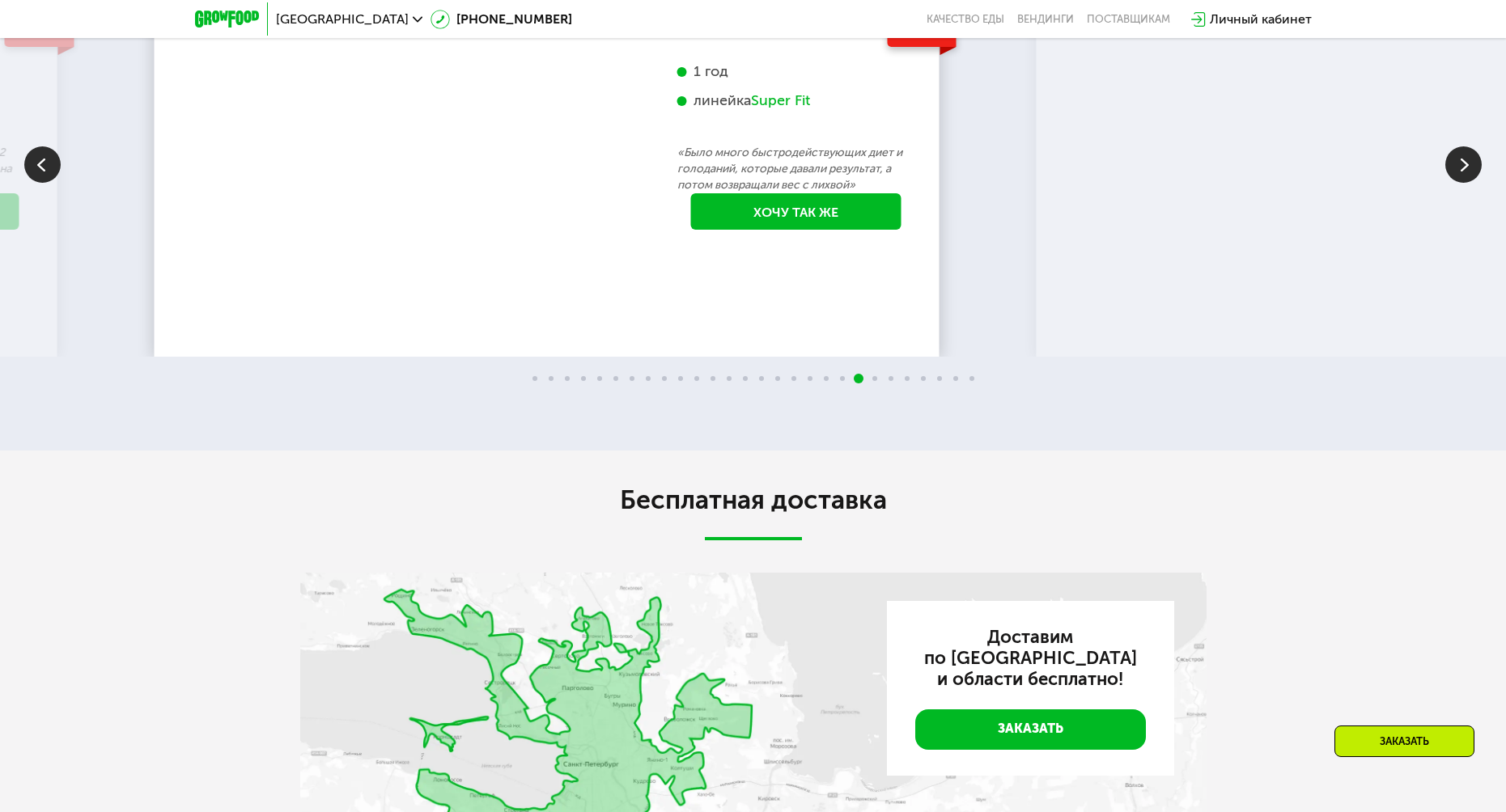
click at [834, 259] on div "-31 кг Вероника, 29 лет 1 год линейка Super Fit «Было много быстродействующих д…" at bounding box center [796, 119] width 269 height 278
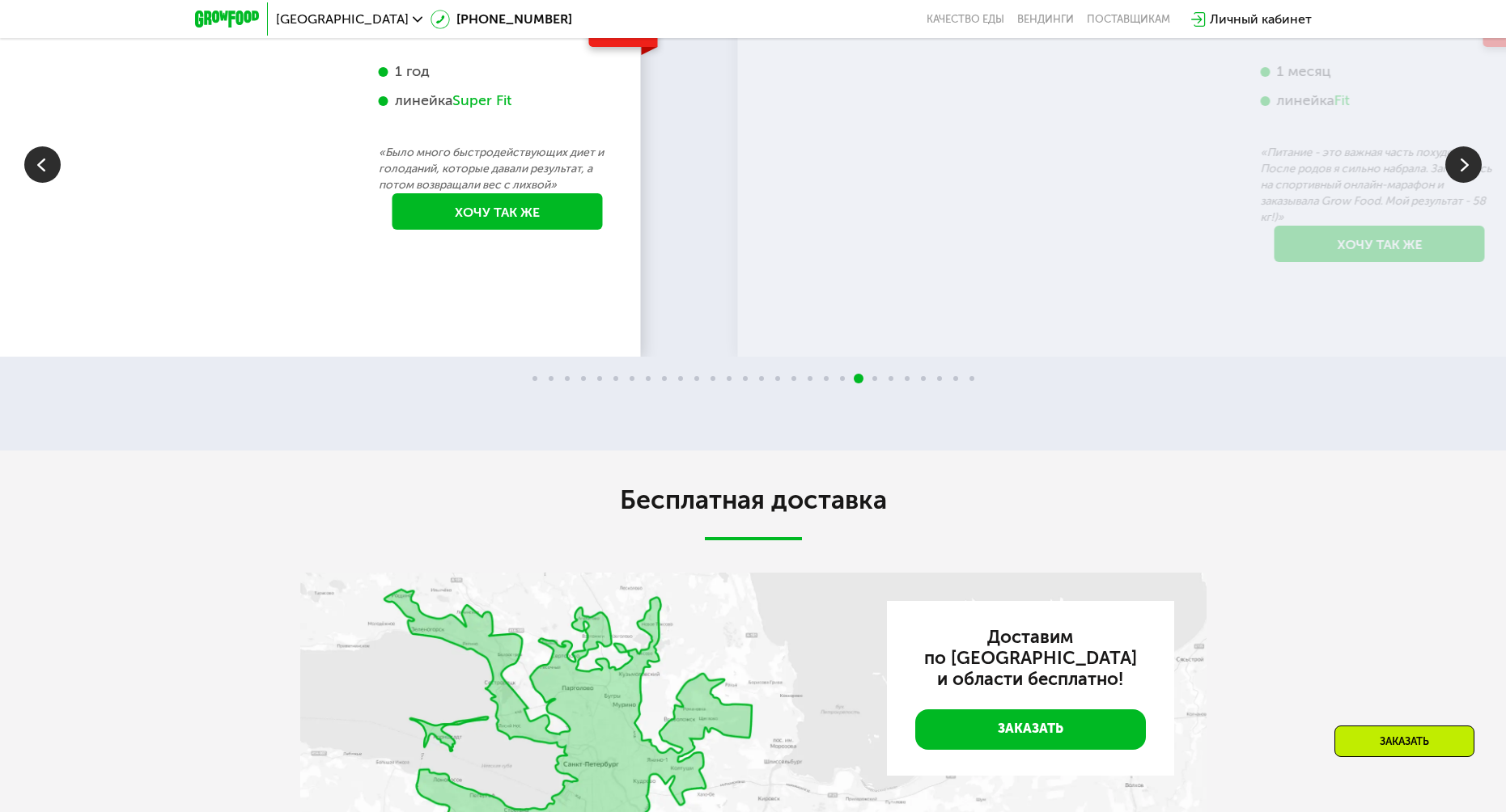
click at [531, 194] on p "«Было много быстродействующих диет и голоданий, которые давали результат, а пот…" at bounding box center [497, 169] width 238 height 49
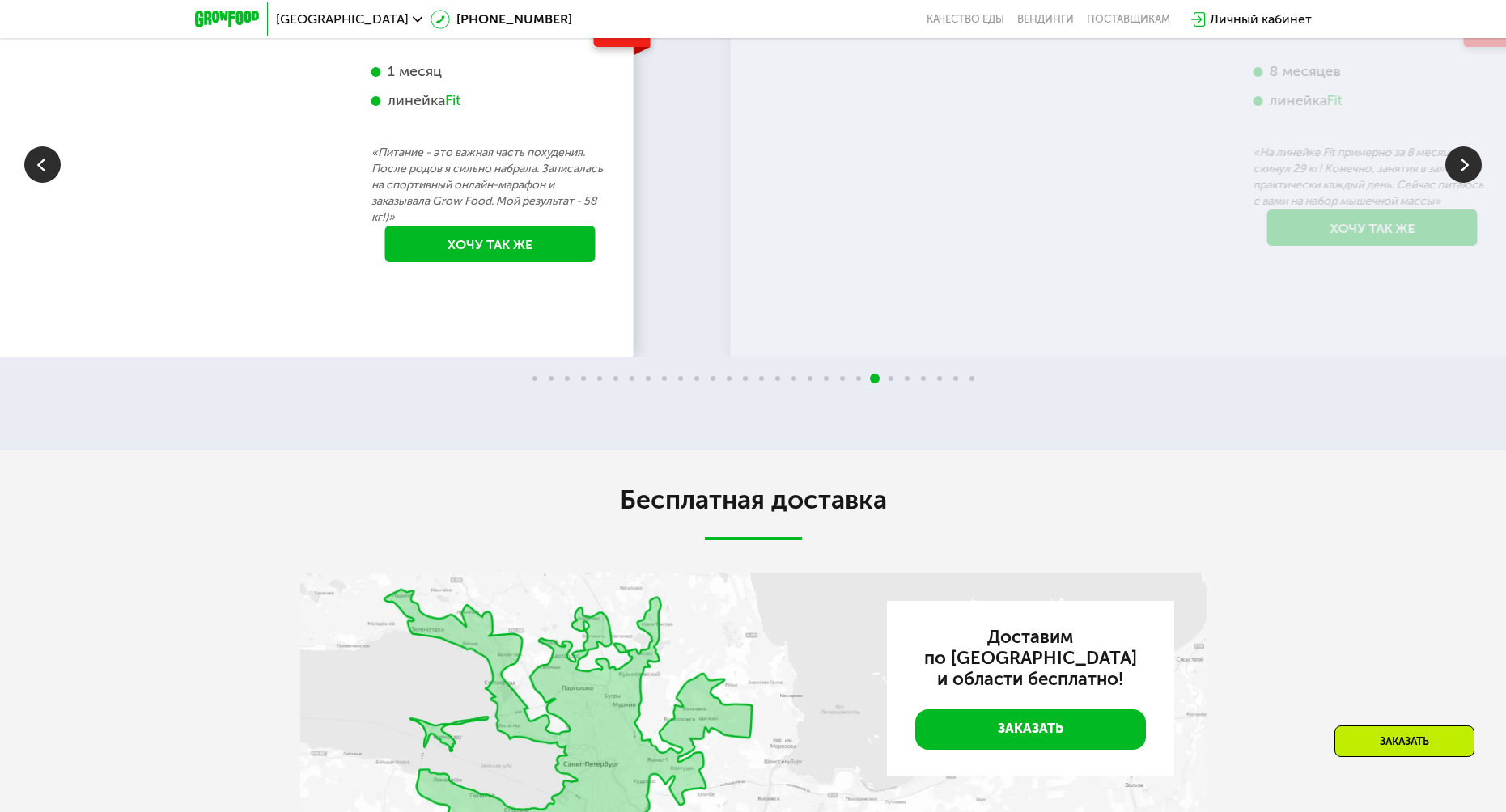
click at [535, 225] on p "«Питание - это важная часть похудения. После родов я сильно набрала. Записалась…" at bounding box center [490, 186] width 238 height 81
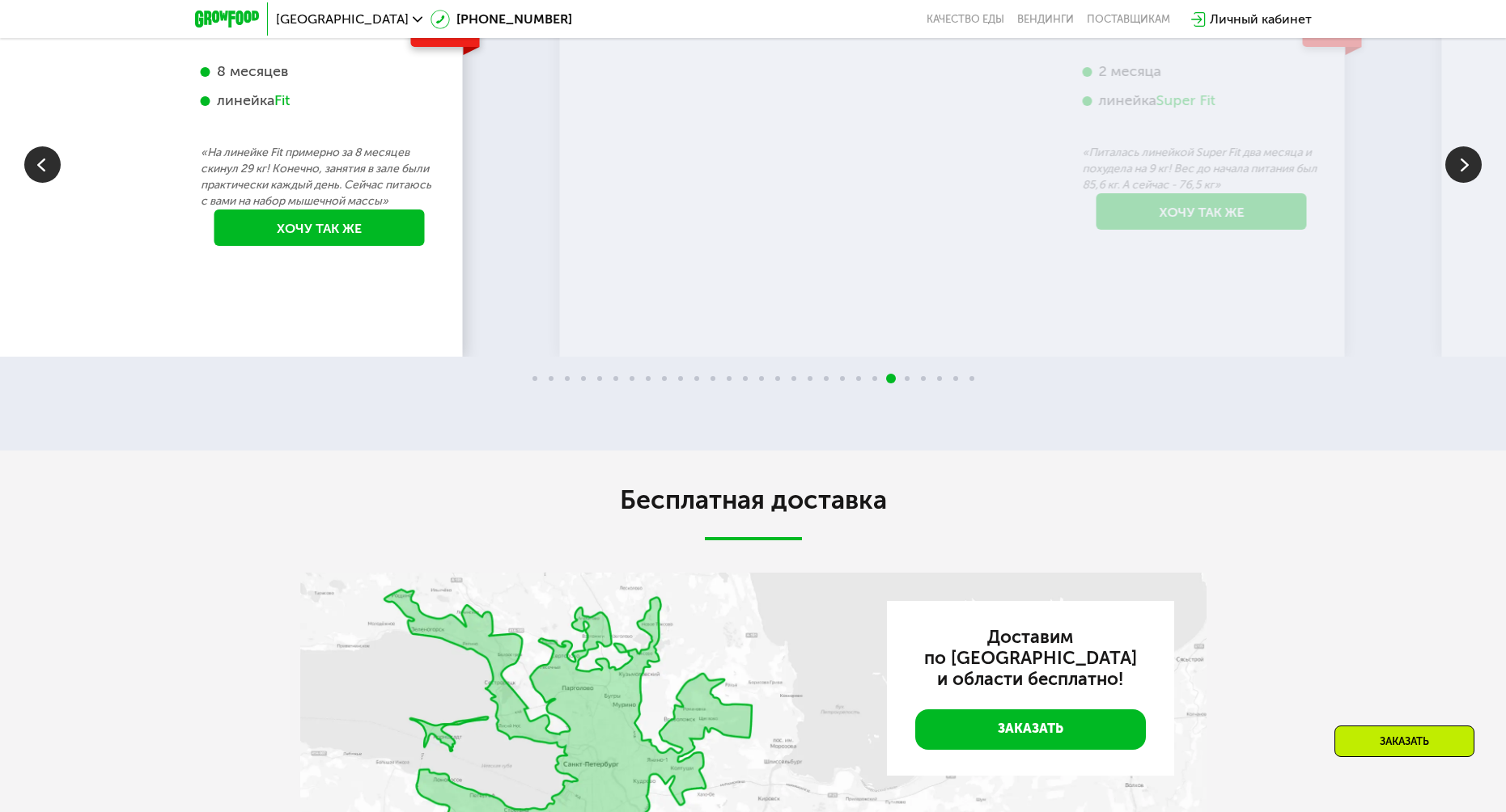
click at [428, 275] on div "-31 кг Михаил, 39 лет 8 месяцев линейка Fit «На линейке Fit примерно за 8 месяц…" at bounding box center [320, 127] width 269 height 295
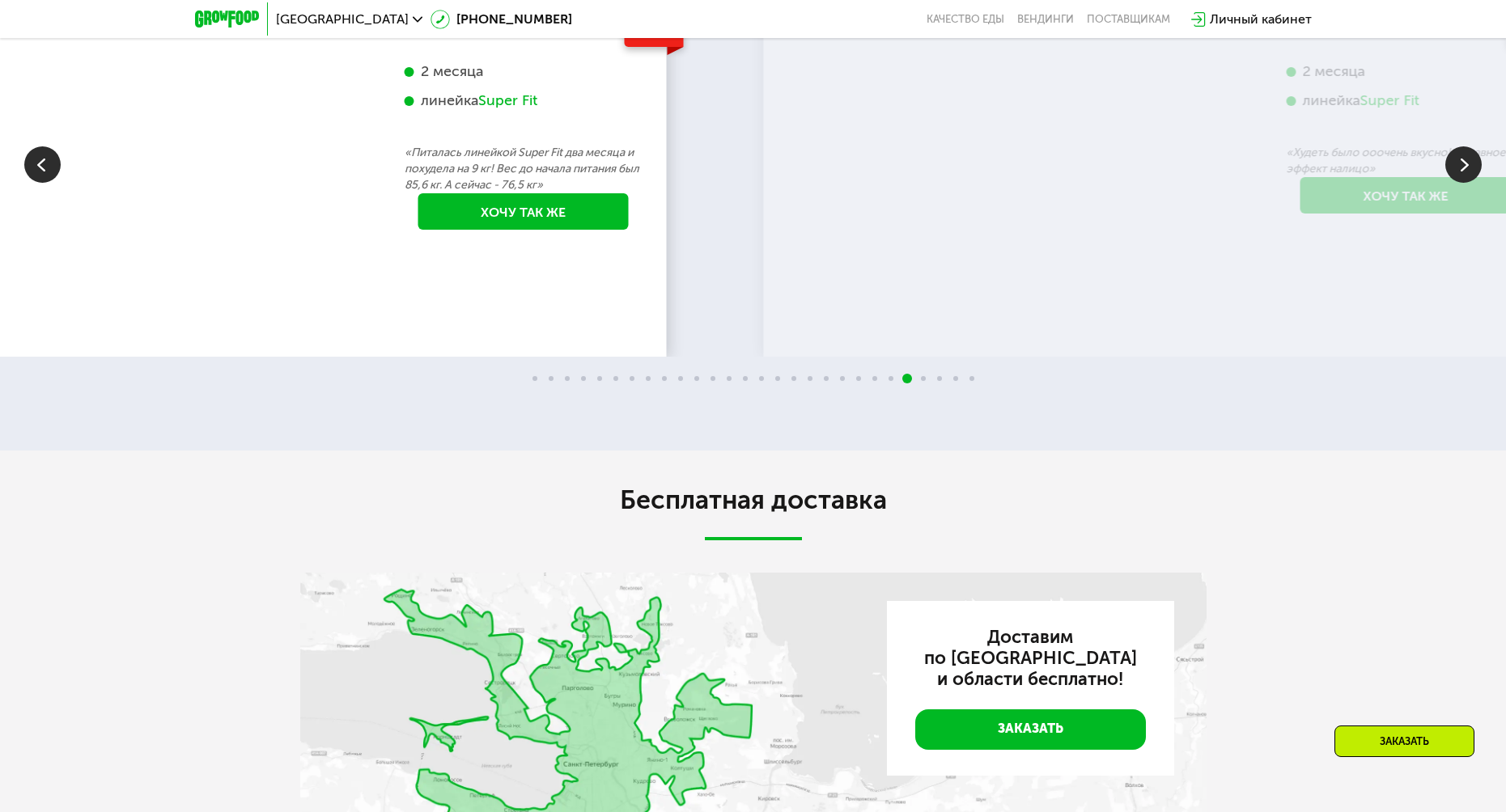
click at [582, 259] on div "-9 кг Ирина, 35 лет 2 месяца линейка Super Fit «Питалась линейкой Super Fit два…" at bounding box center [523, 119] width 269 height 278
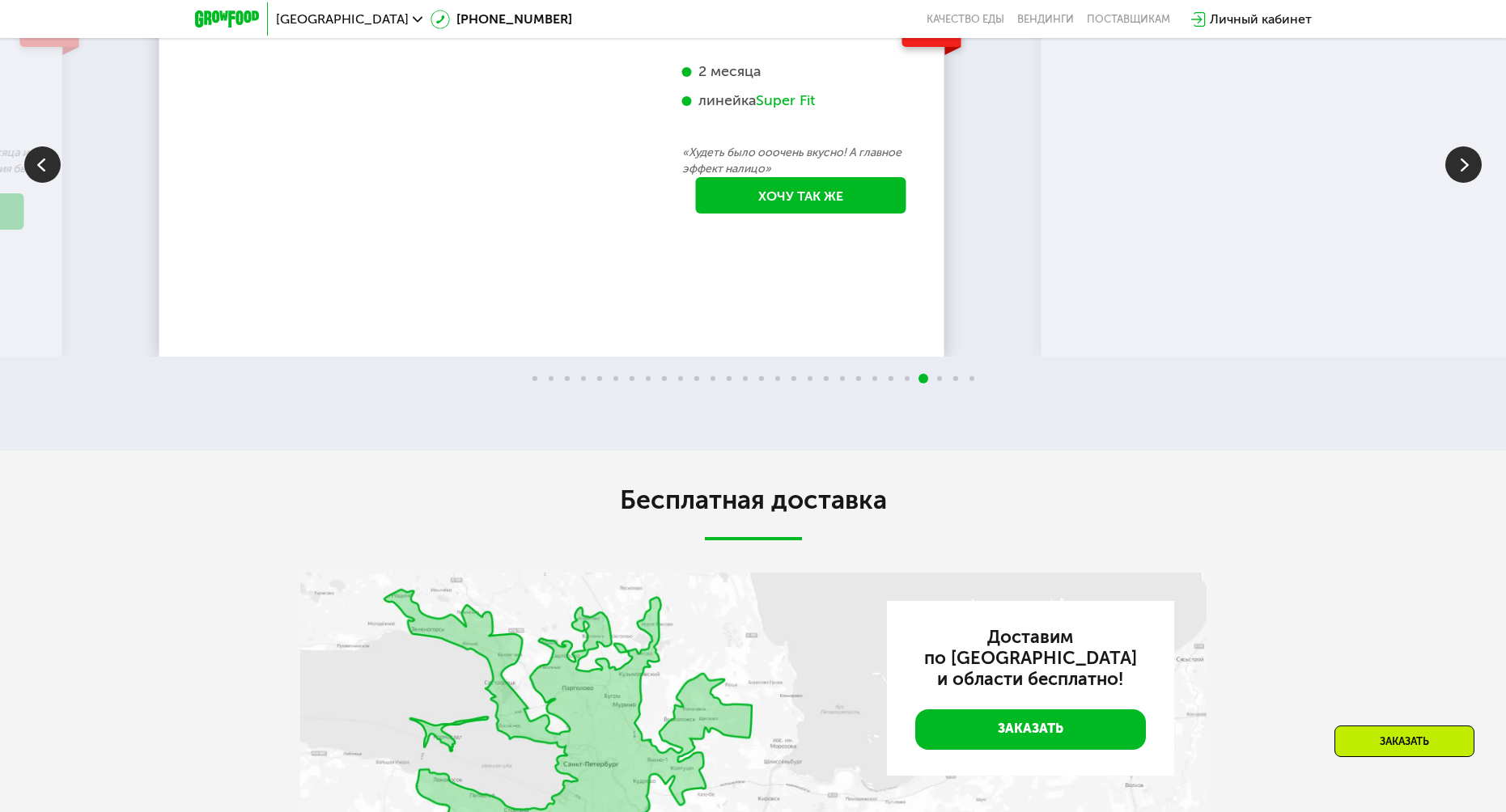
click at [667, 243] on div "-4 кг Ольга, 25 лет 2 месяца линейка Super Fit «Худеть было ооочень вкусно! А г…" at bounding box center [801, 111] width 269 height 262
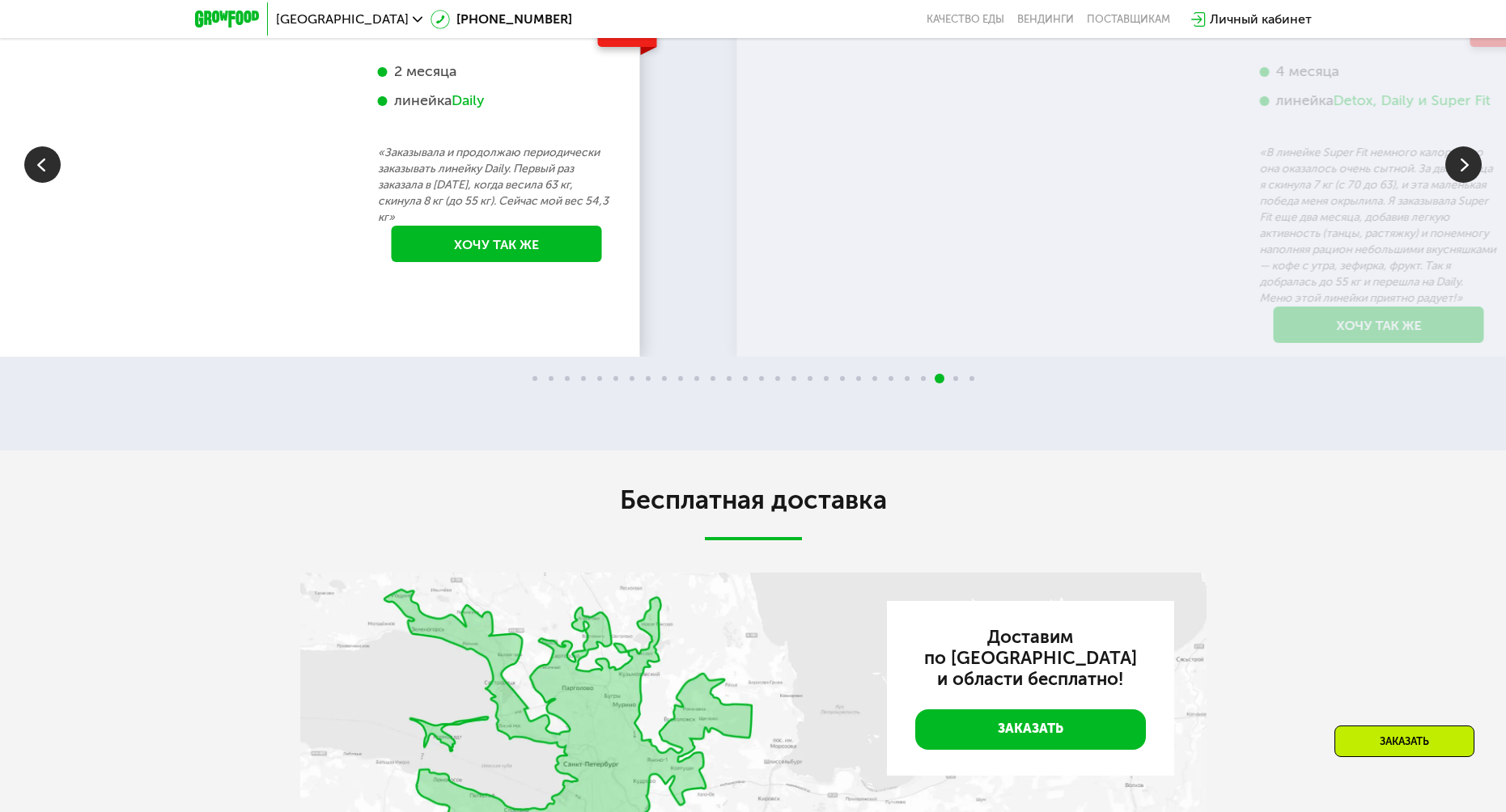
click at [545, 225] on p "«Заказывала и продолжаю периодически заказывать линейку Daily. Первый раз заказ…" at bounding box center [497, 186] width 238 height 81
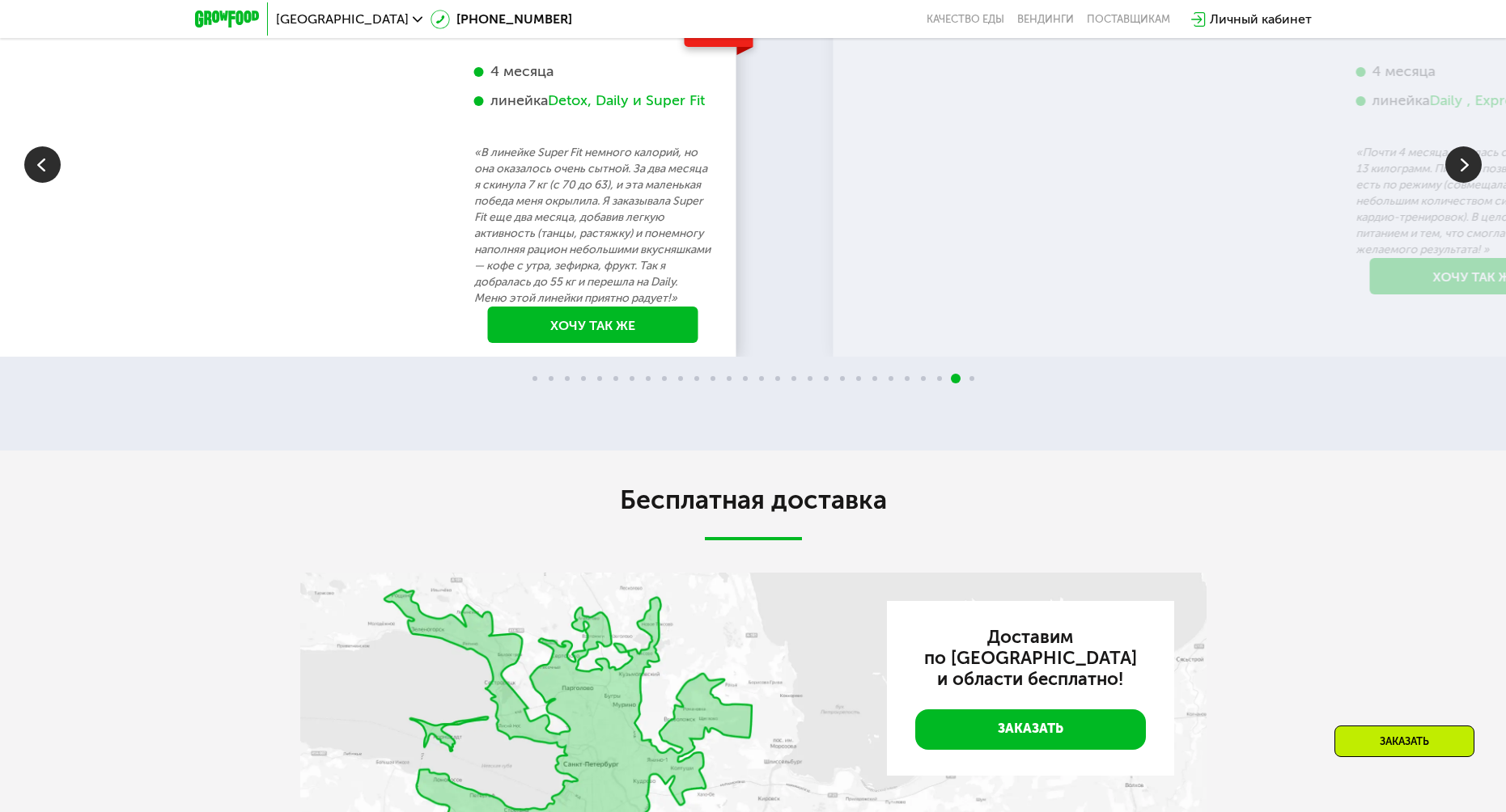
click at [619, 307] on p "«В линейке Super Fit немного калорий, но она оказалось очень сытной. За два мес…" at bounding box center [594, 225] width 238 height 162
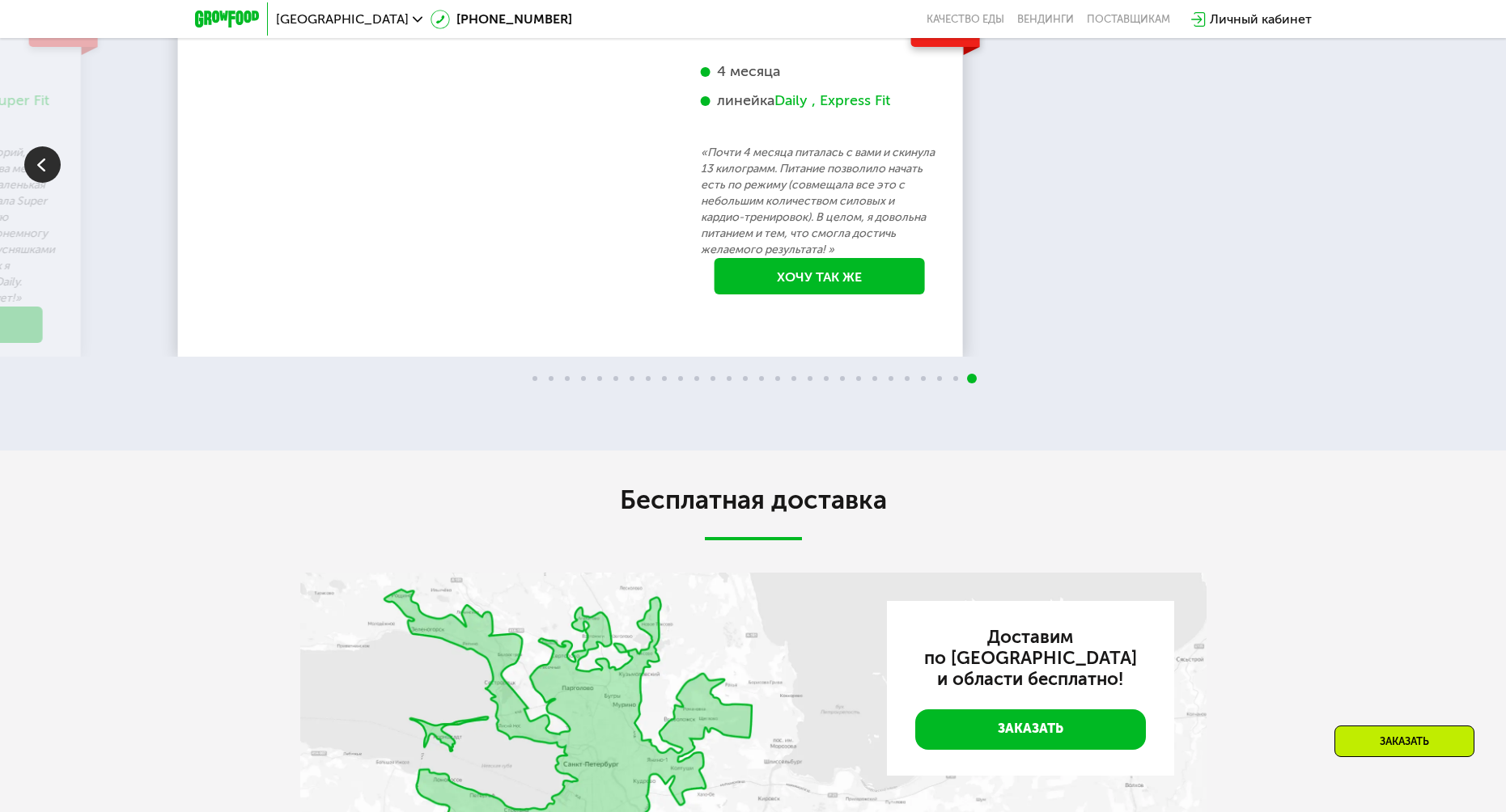
click at [494, 324] on div "82 кг 69 кг -13 кг Ольга 4 месяца линейка Daily , Express Fit «Почти 4 месяца п…" at bounding box center [570, 152] width 767 height 343
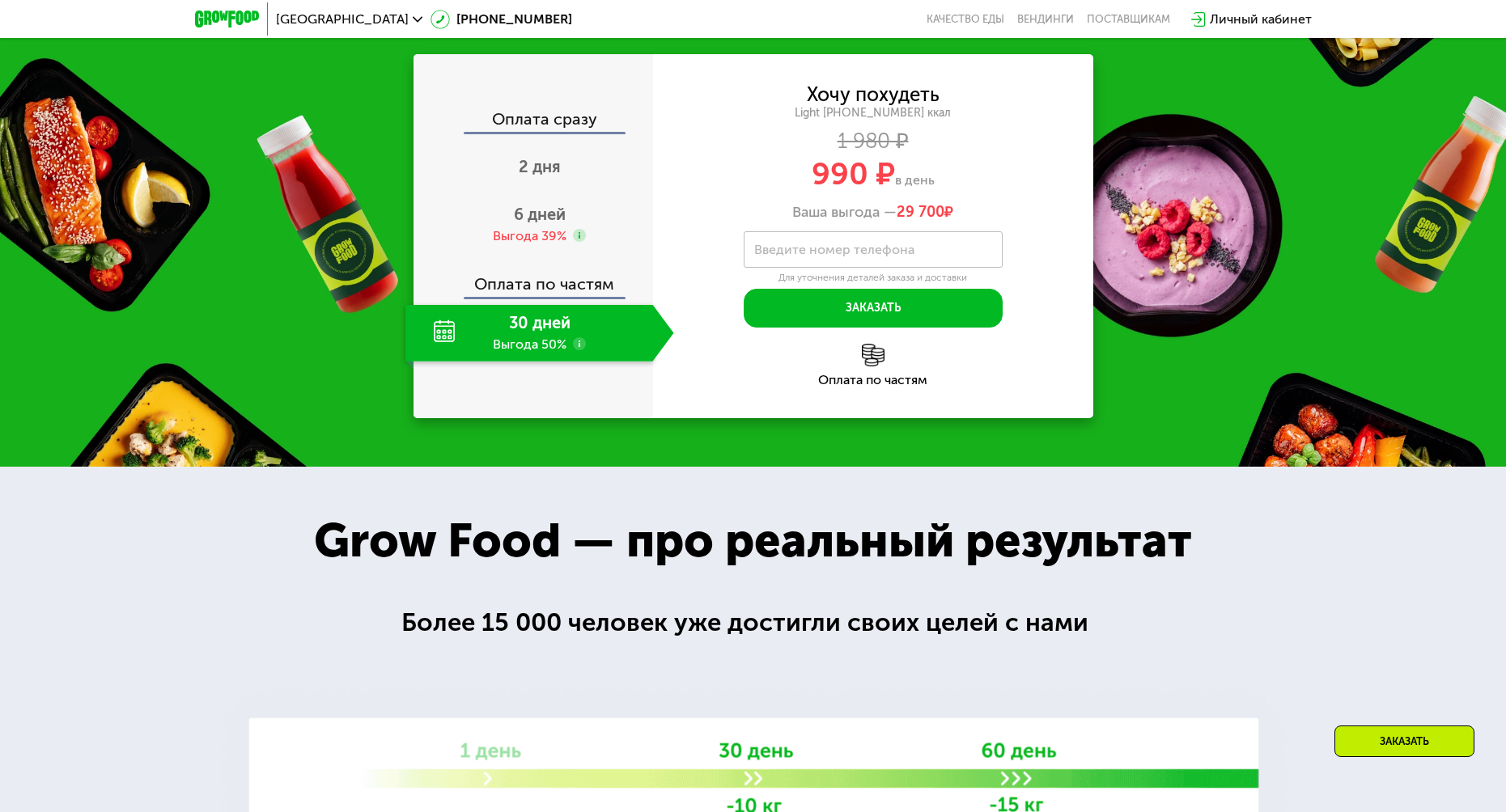
scroll to position [1665, 0]
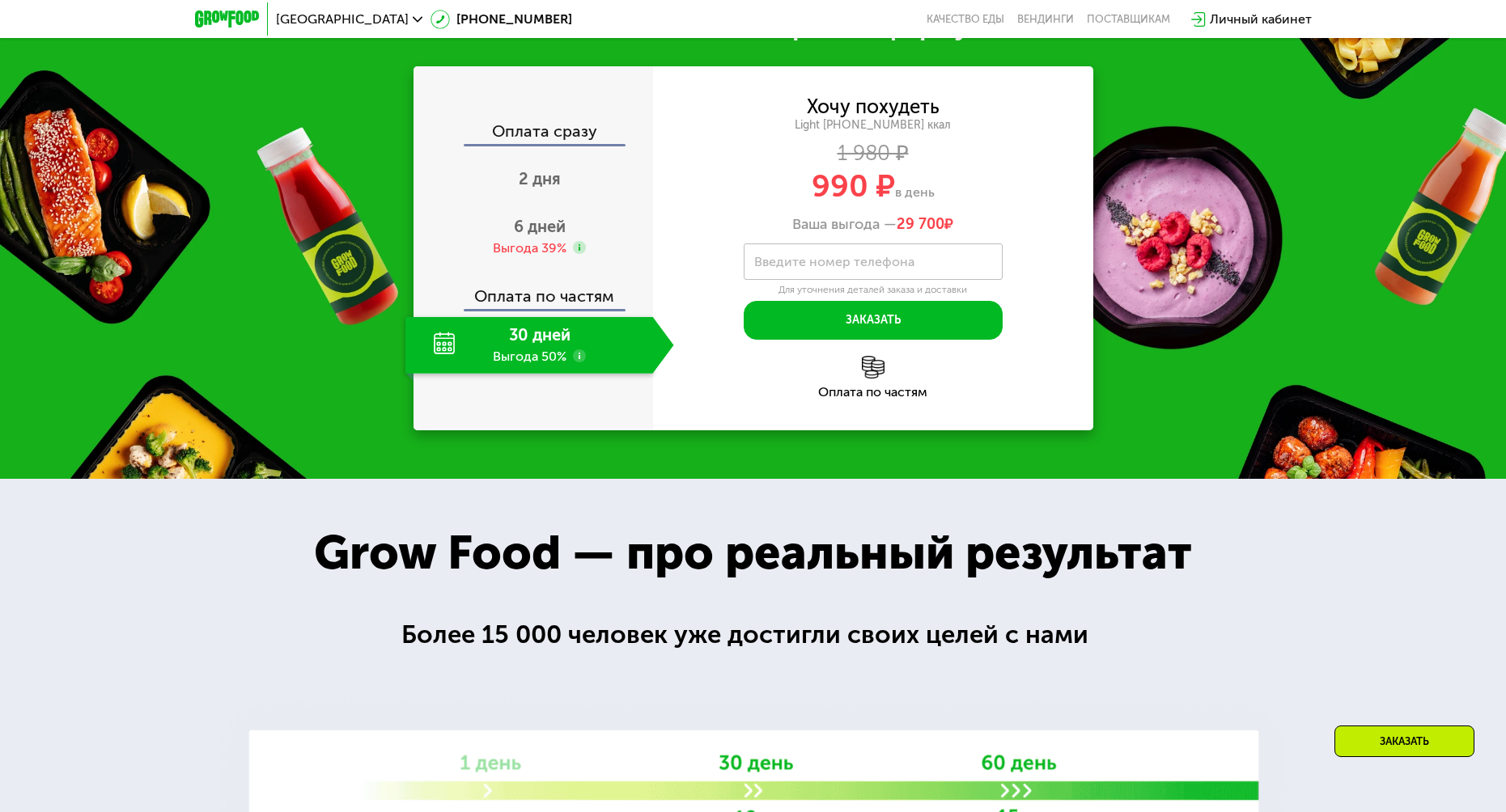
click at [577, 362] on use at bounding box center [579, 355] width 13 height 13
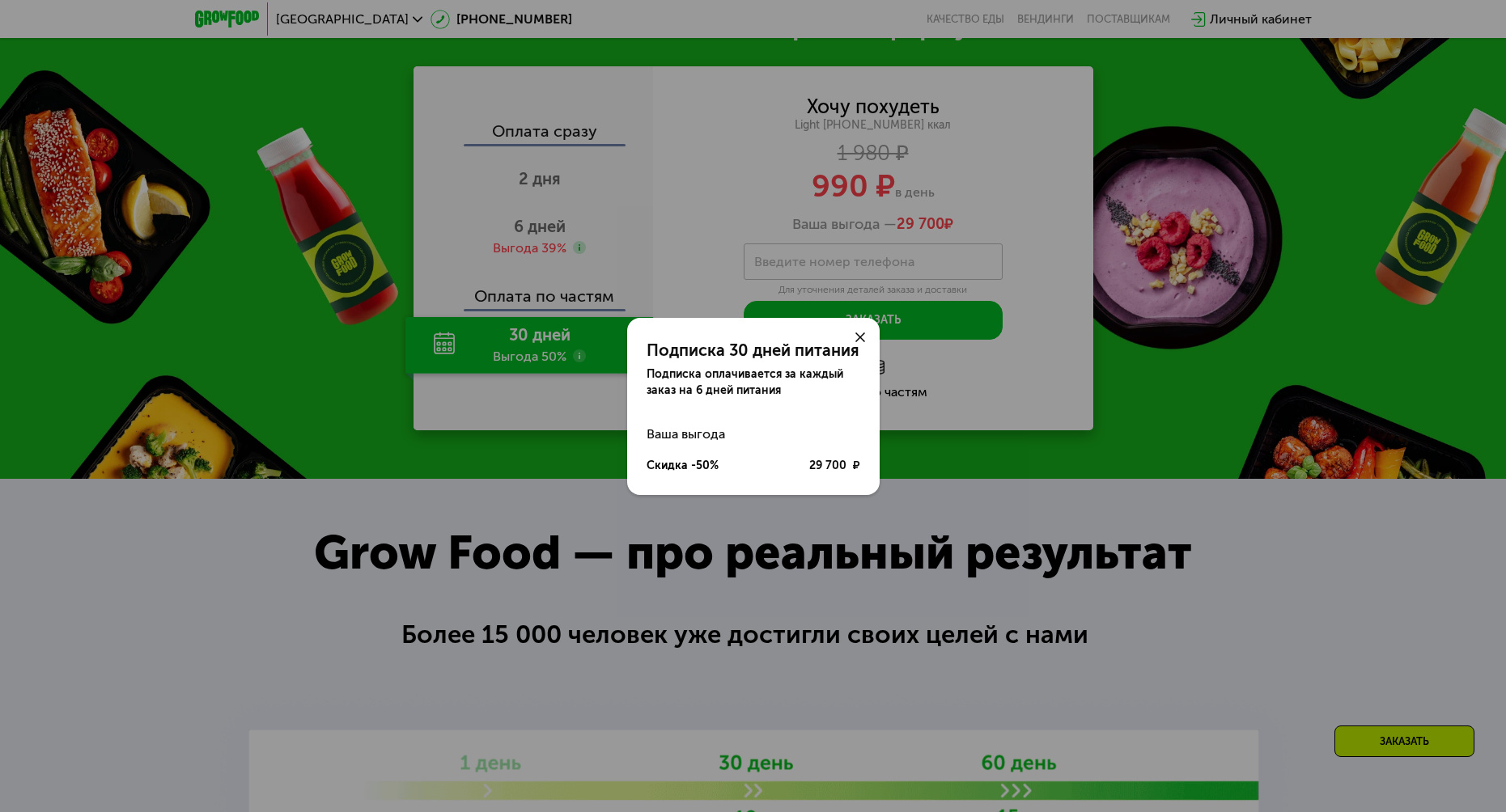
click at [864, 333] on use at bounding box center [861, 338] width 10 height 10
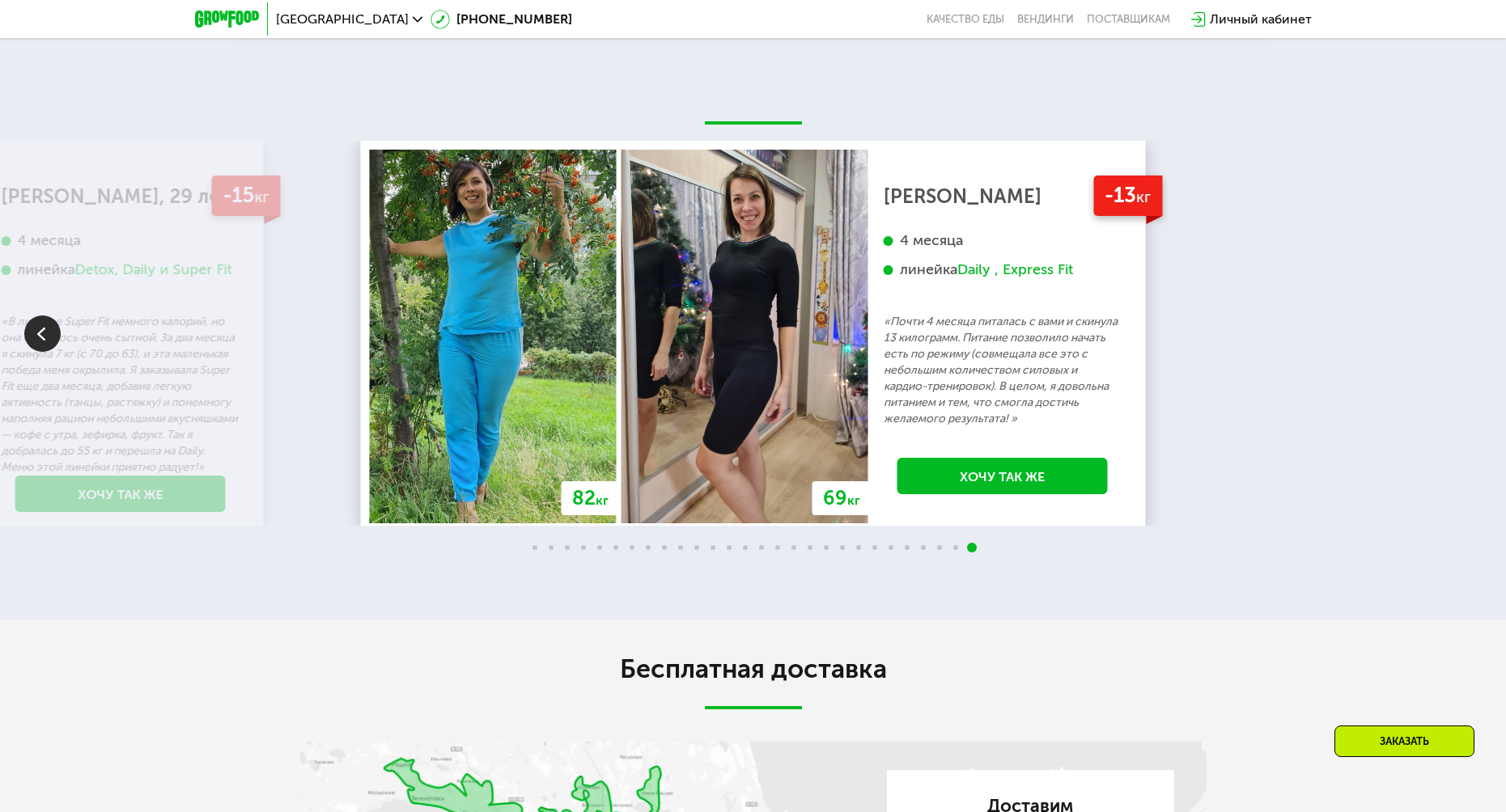
scroll to position [2879, 0]
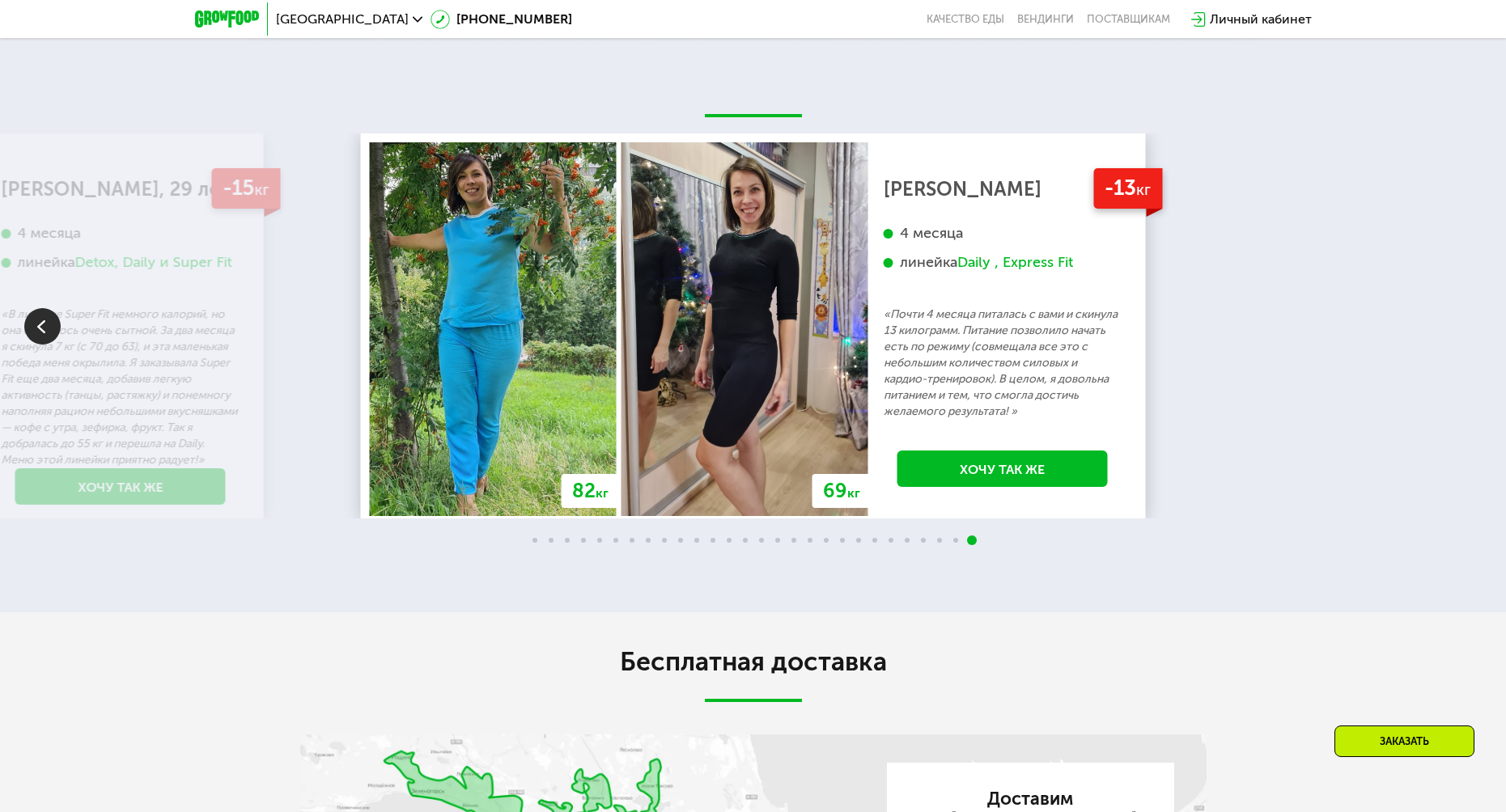
click at [66, 469] on p "«В линейке Super Fit немного калорий, но она оказалось очень сытной. За два мес…" at bounding box center [121, 387] width 238 height 162
click at [46, 344] on img at bounding box center [42, 327] width 37 height 37
